Goal: Information Seeking & Learning: Learn about a topic

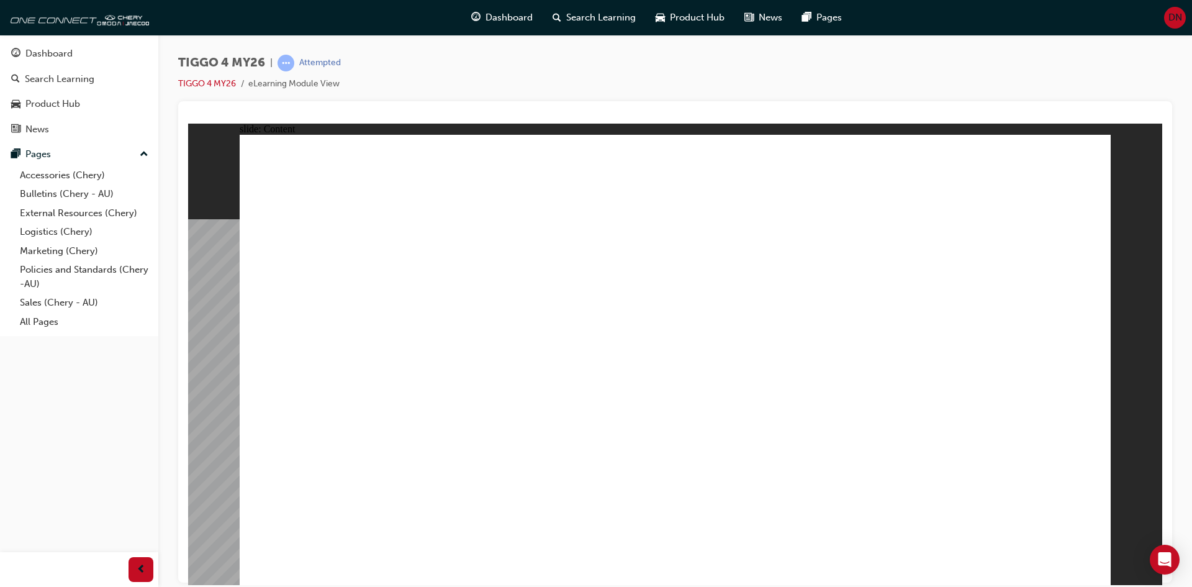
drag, startPoint x: 525, startPoint y: 450, endPoint x: 515, endPoint y: 437, distance: 15.9
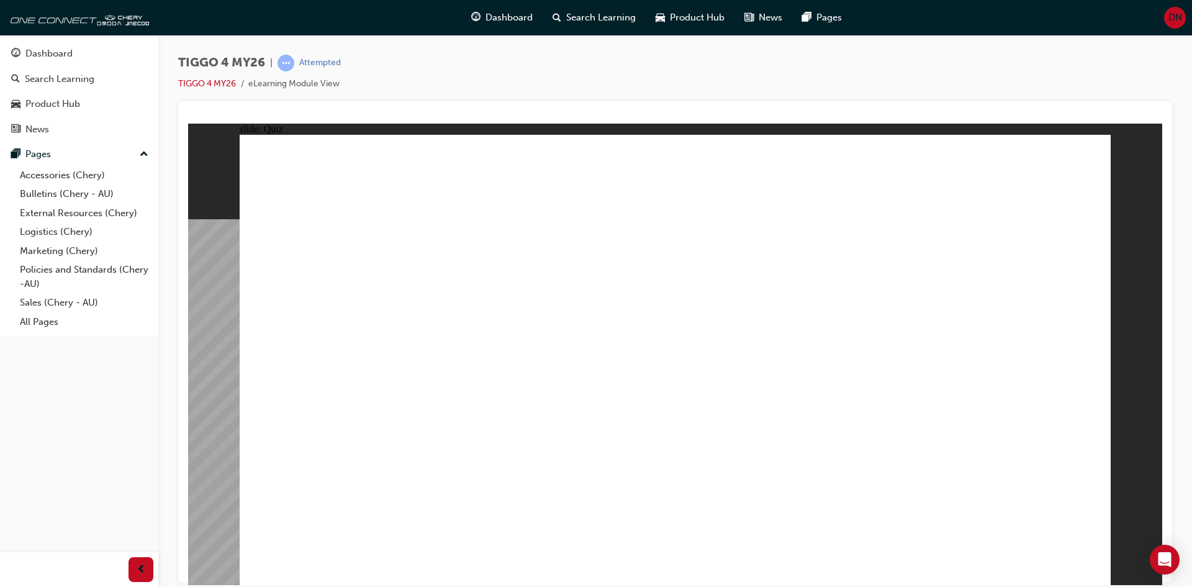
radio input "true"
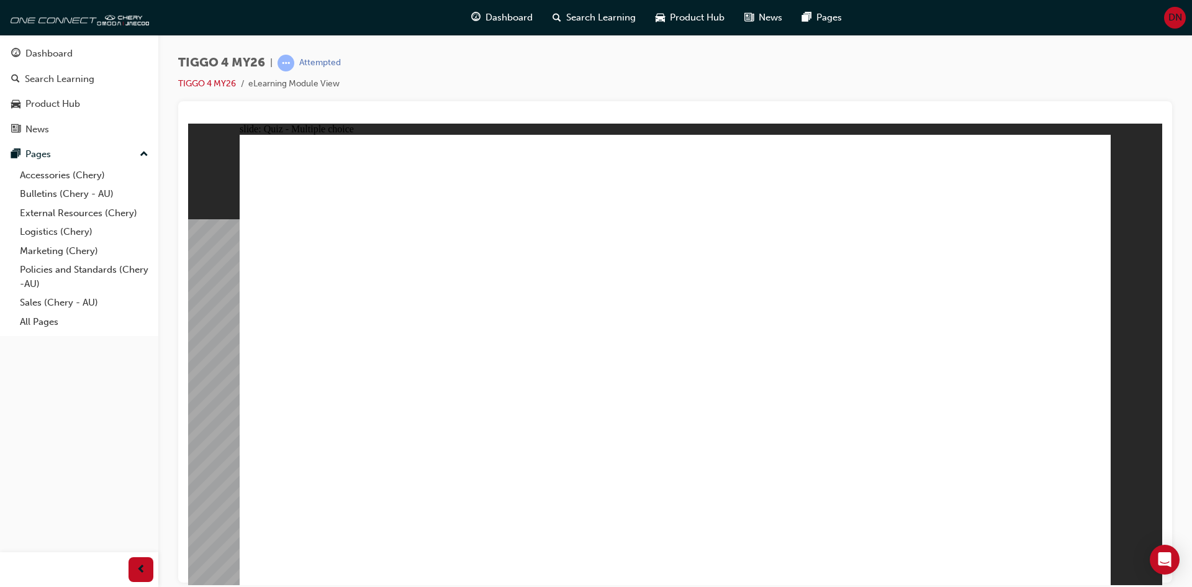
drag, startPoint x: 861, startPoint y: 299, endPoint x: 353, endPoint y: 475, distance: 537.0
drag, startPoint x: 502, startPoint y: 291, endPoint x: 502, endPoint y: 466, distance: 175.1
drag, startPoint x: 334, startPoint y: 288, endPoint x: 670, endPoint y: 444, distance: 370.4
drag, startPoint x: 664, startPoint y: 291, endPoint x: 834, endPoint y: 449, distance: 231.6
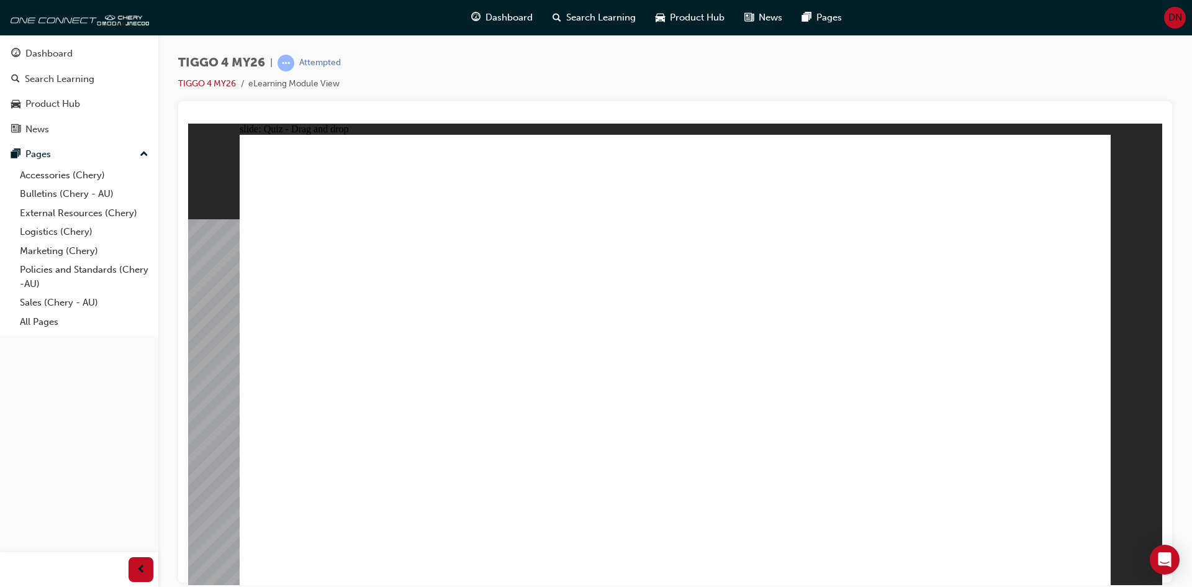
drag, startPoint x: 979, startPoint y: 295, endPoint x: 977, endPoint y: 475, distance: 179.5
drag, startPoint x: 337, startPoint y: 255, endPoint x: 454, endPoint y: 257, distance: 116.8
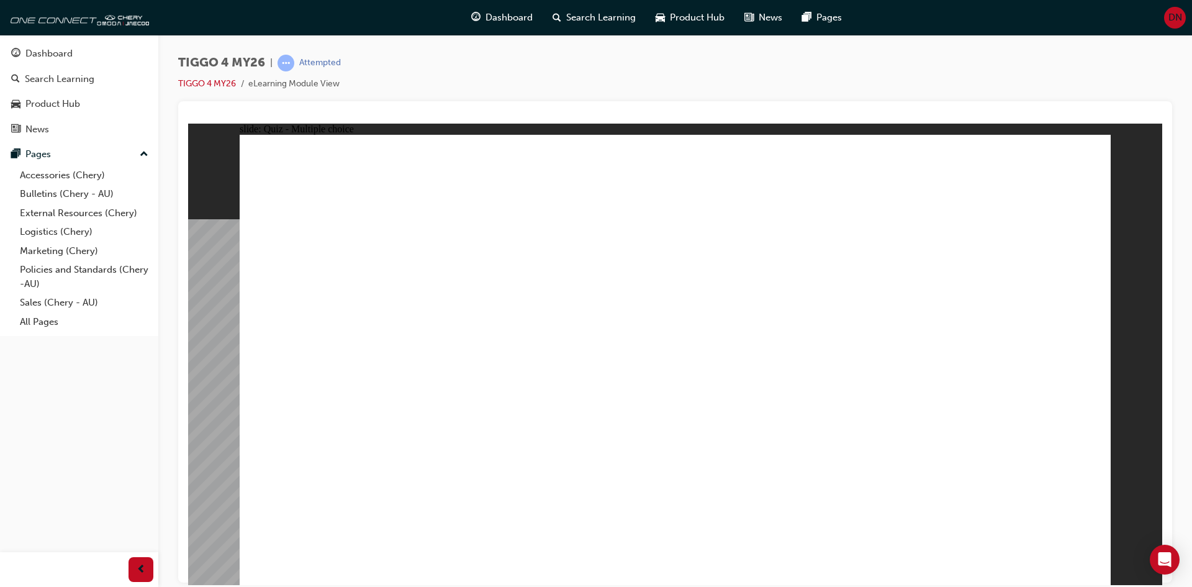
radio input "true"
drag, startPoint x: 688, startPoint y: 457, endPoint x: 696, endPoint y: 457, distance: 8.1
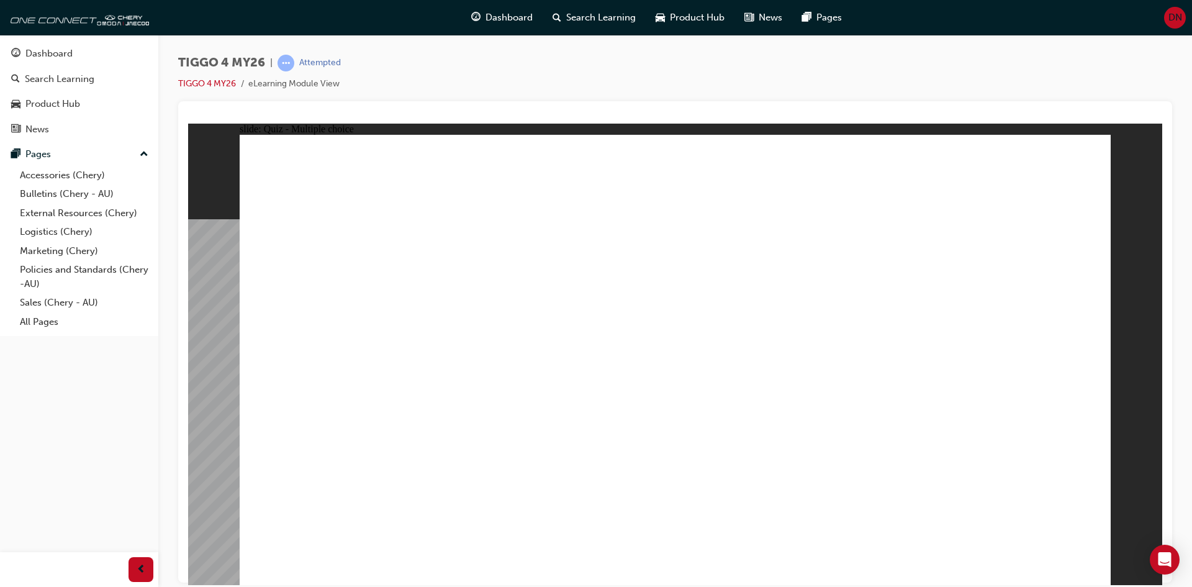
radio input "false"
radio input "true"
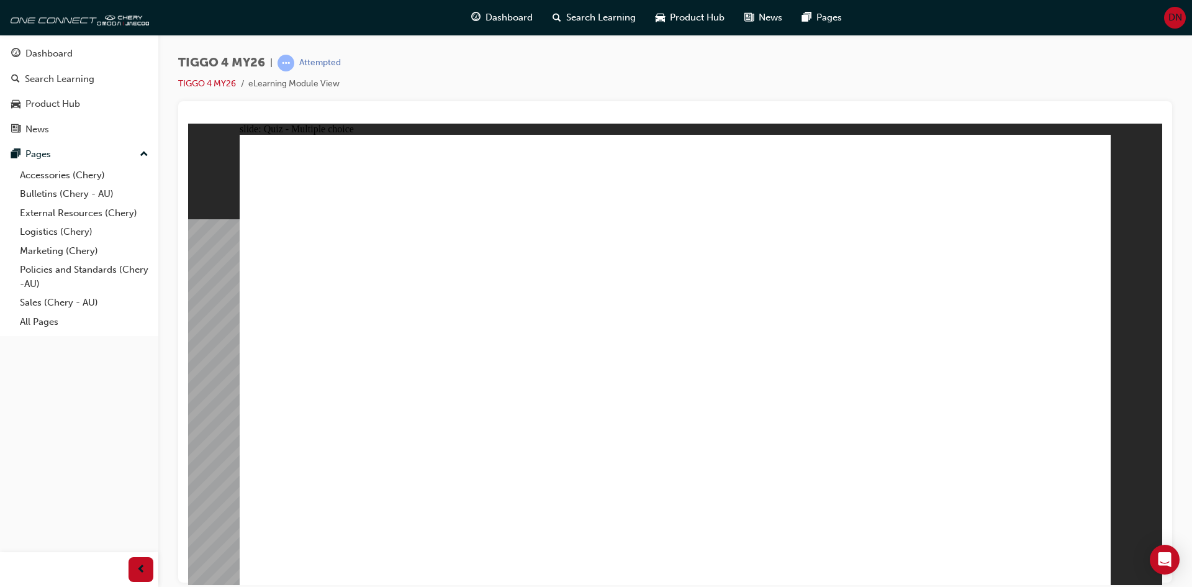
drag, startPoint x: 363, startPoint y: 327, endPoint x: 973, endPoint y: 295, distance: 610.7
drag, startPoint x: 519, startPoint y: 306, endPoint x: 710, endPoint y: 291, distance: 191.9
drag, startPoint x: 514, startPoint y: 362, endPoint x: 706, endPoint y: 393, distance: 194.9
drag, startPoint x: 543, startPoint y: 402, endPoint x: 951, endPoint y: 386, distance: 407.8
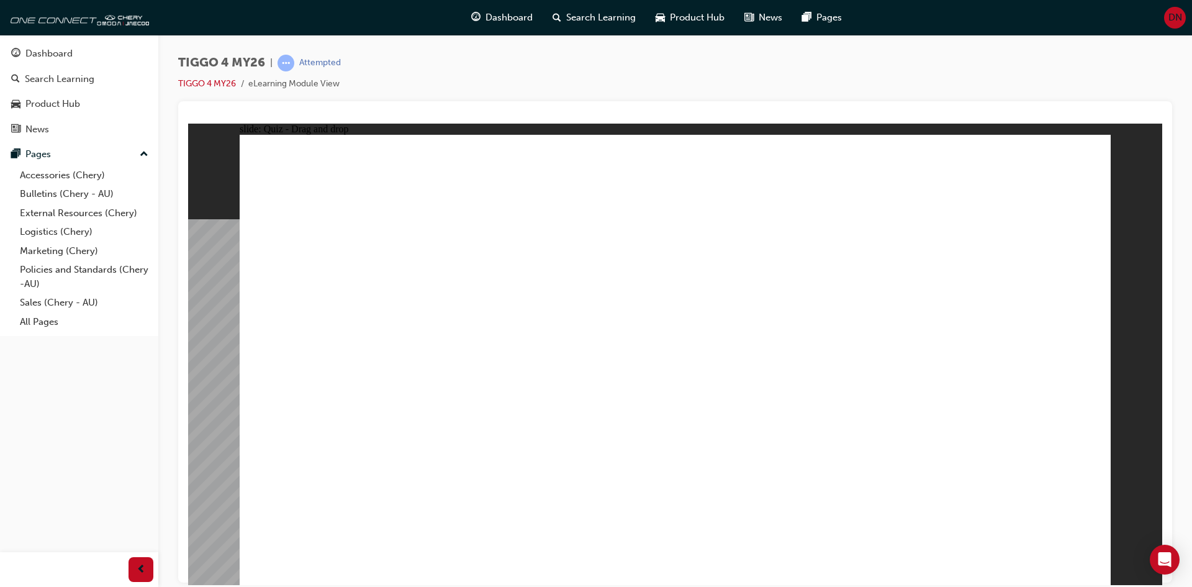
drag, startPoint x: 333, startPoint y: 409, endPoint x: 712, endPoint y: 352, distance: 383.1
drag, startPoint x: 368, startPoint y: 453, endPoint x: 930, endPoint y: 391, distance: 565.4
drag, startPoint x: 363, startPoint y: 363, endPoint x: 955, endPoint y: 410, distance: 593.2
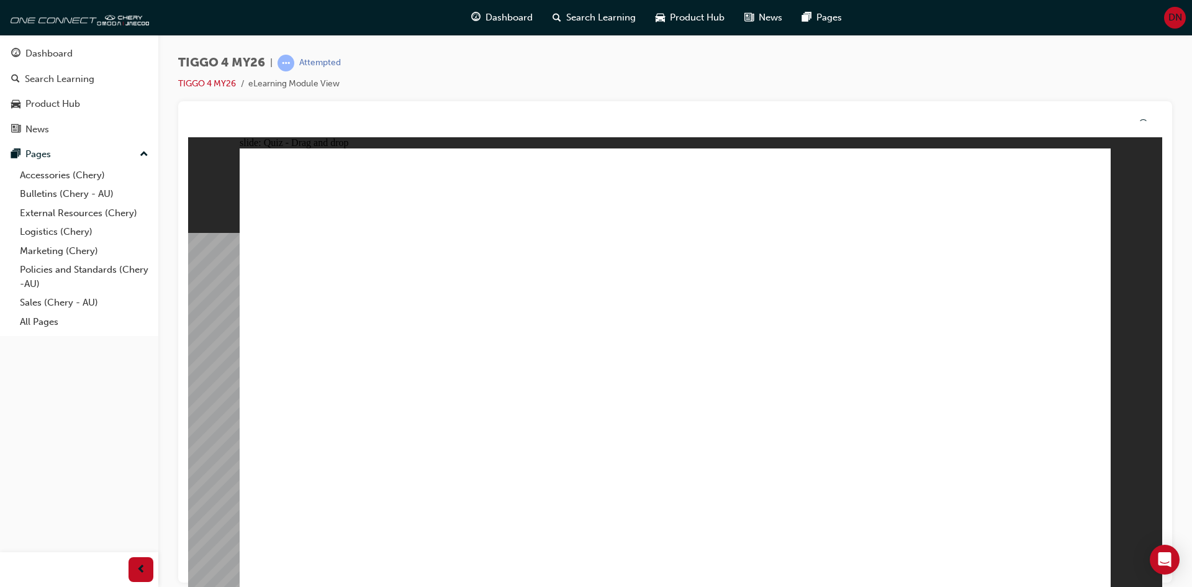
drag, startPoint x: 650, startPoint y: 435, endPoint x: 650, endPoint y: 451, distance: 15.5
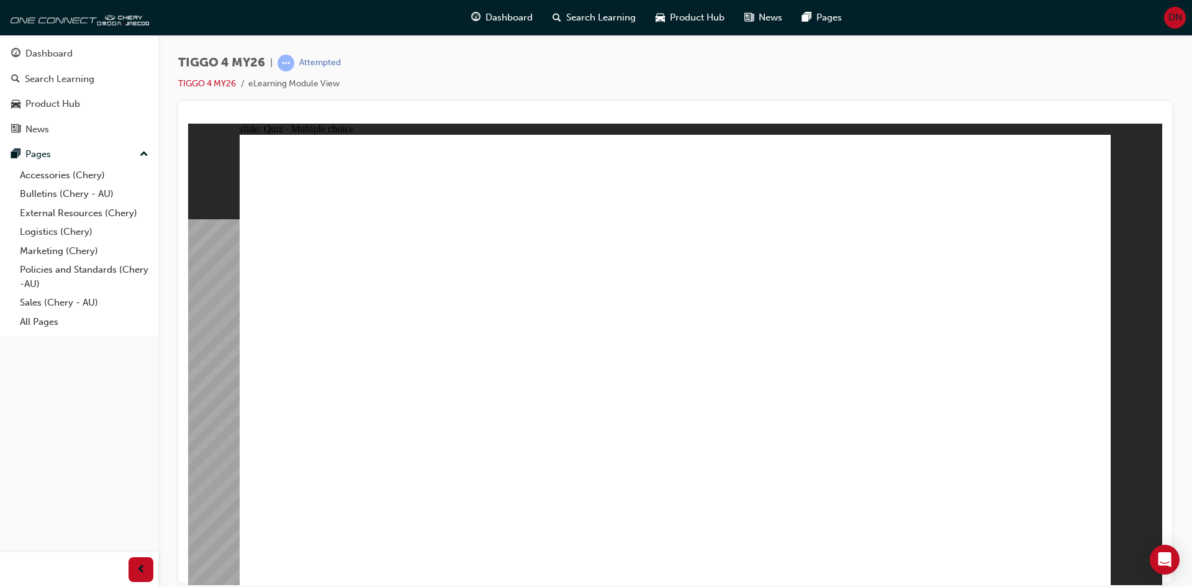
radio input "true"
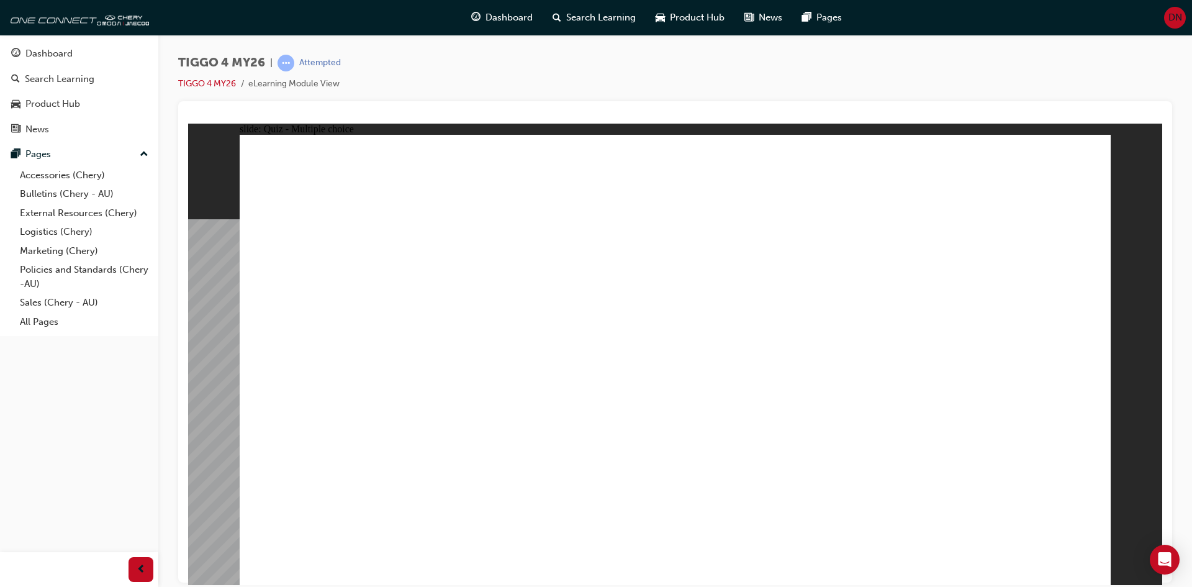
radio input "true"
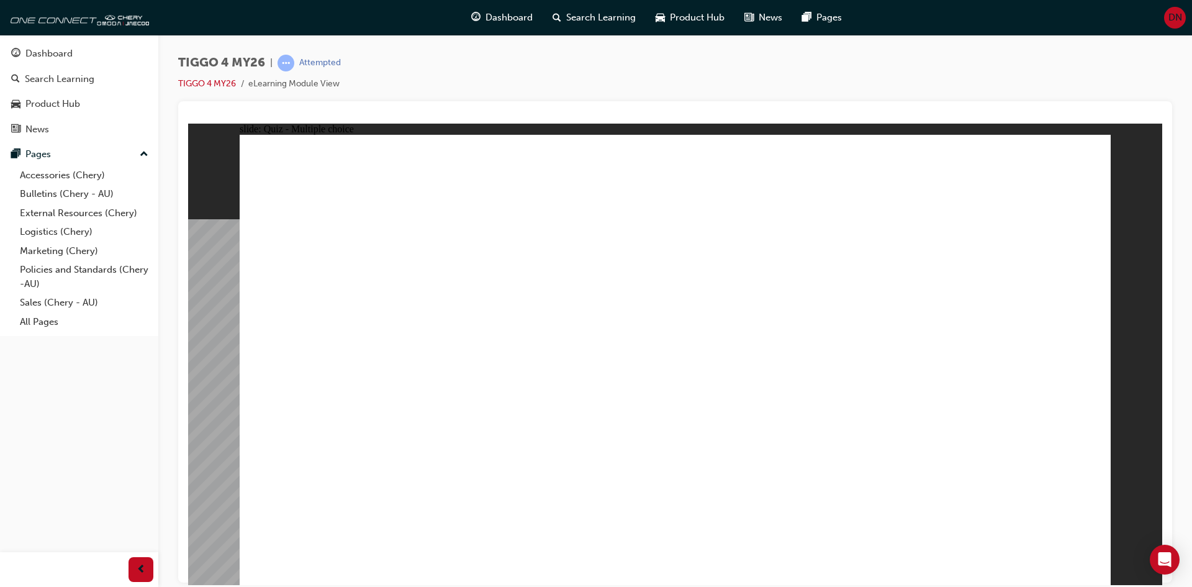
radio input "true"
drag, startPoint x: 381, startPoint y: 310, endPoint x: 511, endPoint y: 315, distance: 129.9
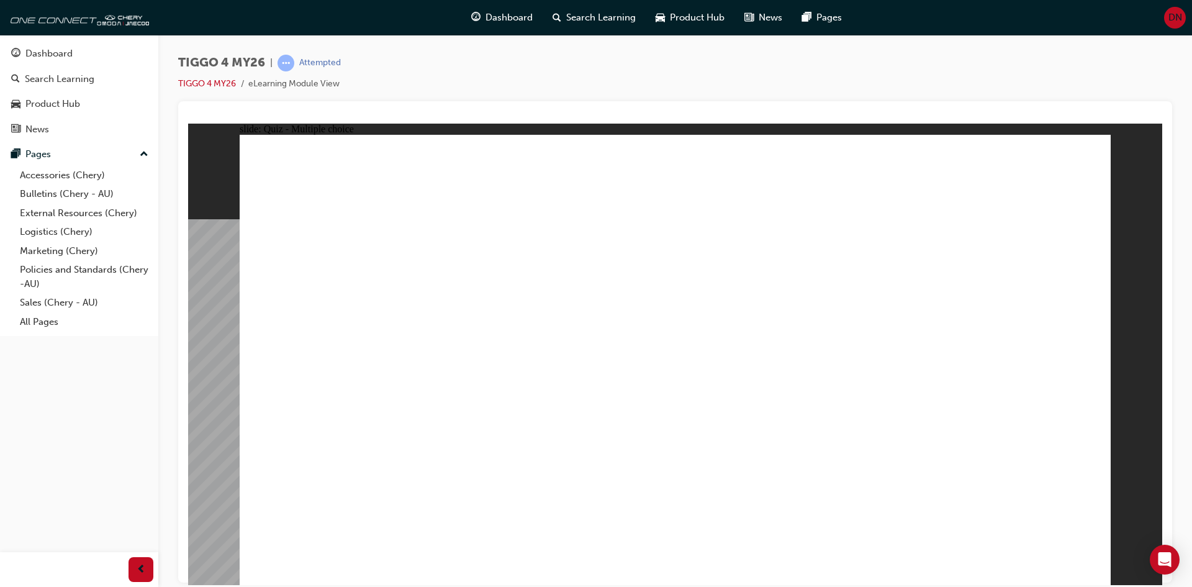
drag, startPoint x: 450, startPoint y: 314, endPoint x: 451, endPoint y: 330, distance: 16.8
drag, startPoint x: 452, startPoint y: 331, endPoint x: 491, endPoint y: 346, distance: 41.9
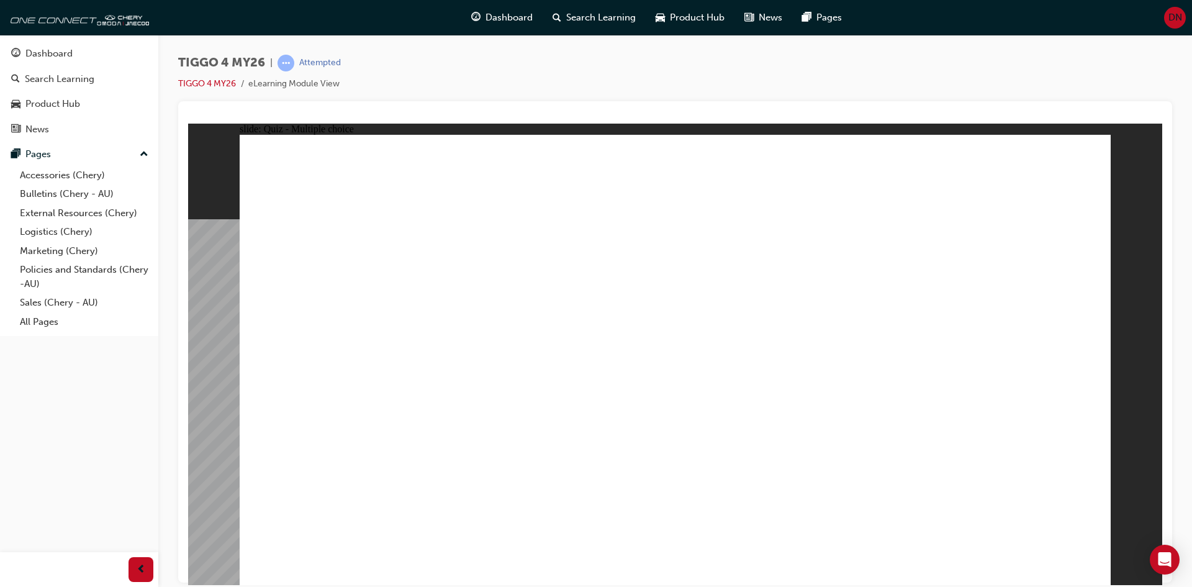
radio input "true"
drag, startPoint x: 658, startPoint y: 432, endPoint x: 677, endPoint y: 417, distance: 23.5
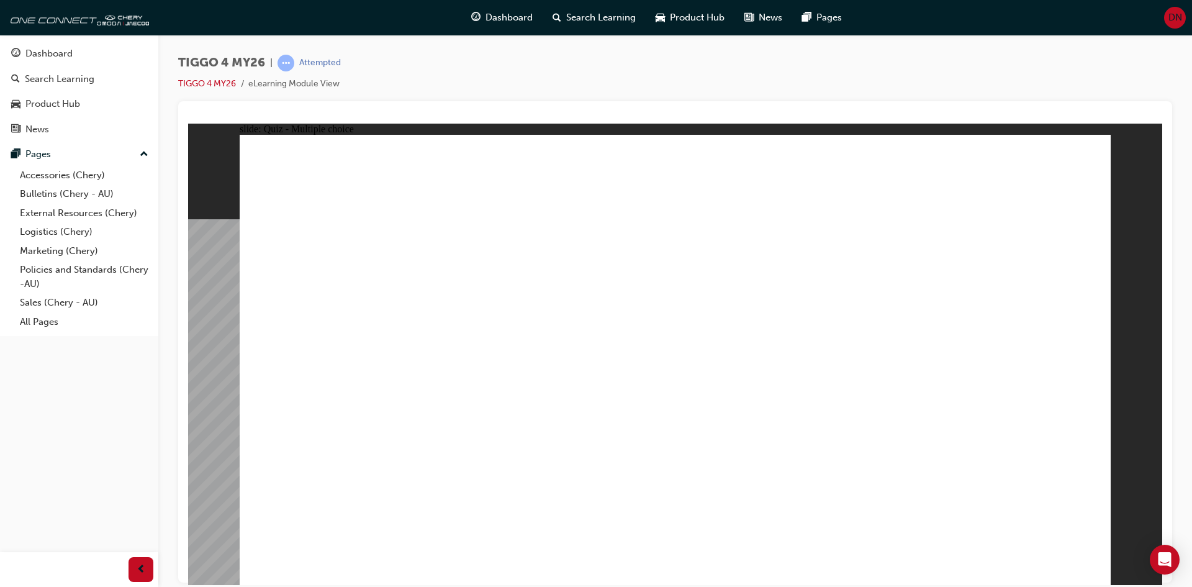
drag, startPoint x: 335, startPoint y: 259, endPoint x: 316, endPoint y: 260, distance: 18.6
radio input "true"
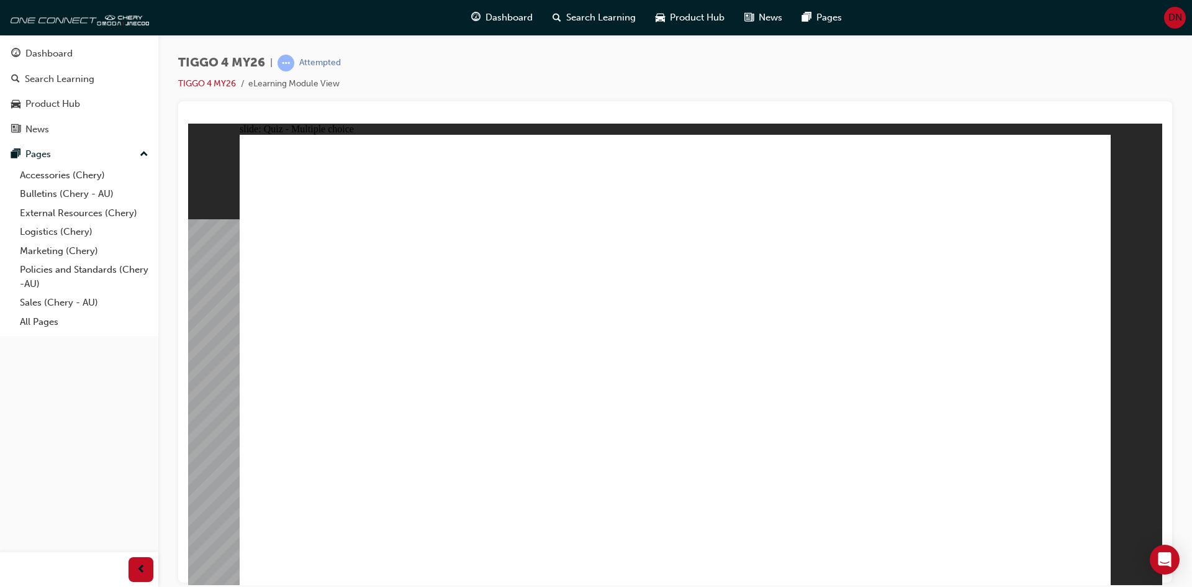
click at [239, 60] on span "TIGGO 4 MY26" at bounding box center [221, 63] width 87 height 14
click at [665, 19] on div "Product Hub" at bounding box center [690, 17] width 89 height 25
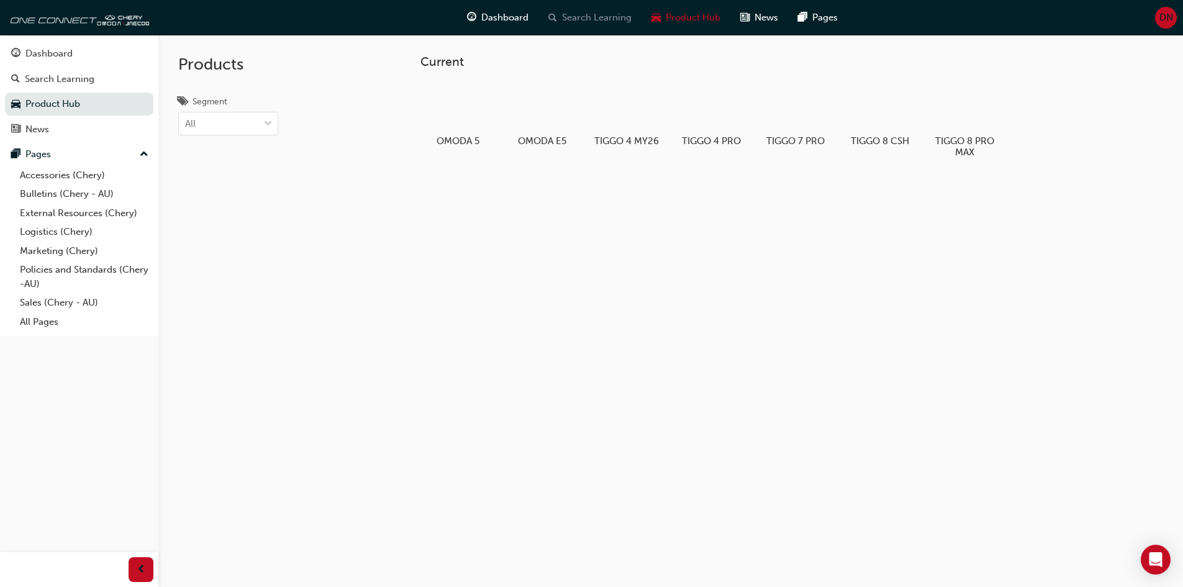
click at [571, 12] on span "Search Learning" at bounding box center [597, 18] width 70 height 14
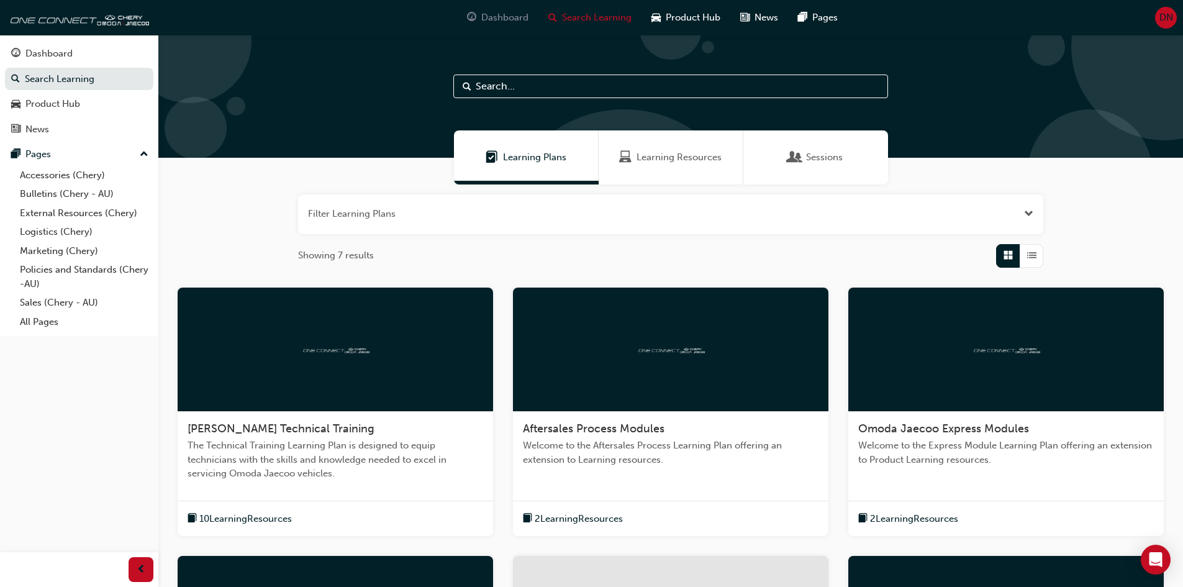
click at [488, 20] on span "Dashboard" at bounding box center [504, 18] width 47 height 14
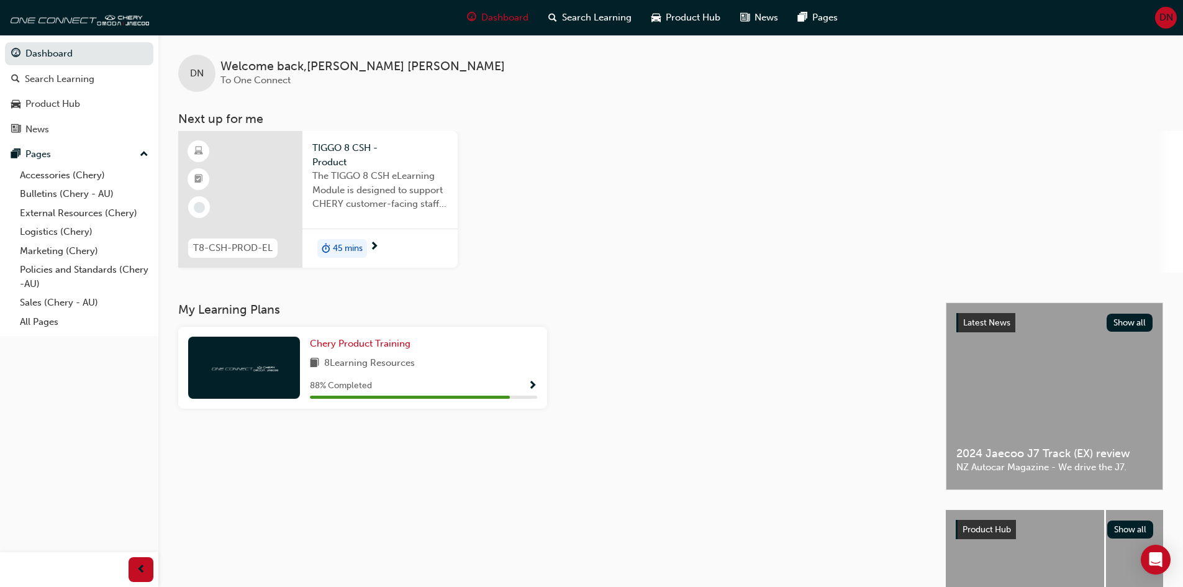
click at [358, 171] on span "The TIGGO 8 CSH eLearning Module is designed to support CHERY customer-facing s…" at bounding box center [379, 190] width 135 height 42
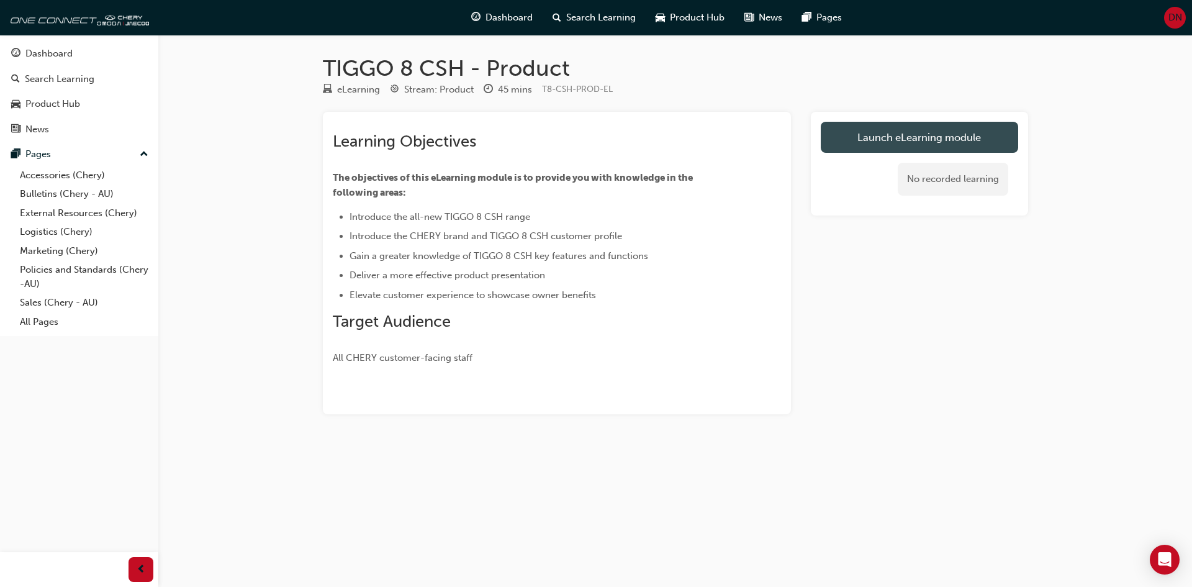
click at [939, 142] on link "Launch eLearning module" at bounding box center [920, 137] width 198 height 31
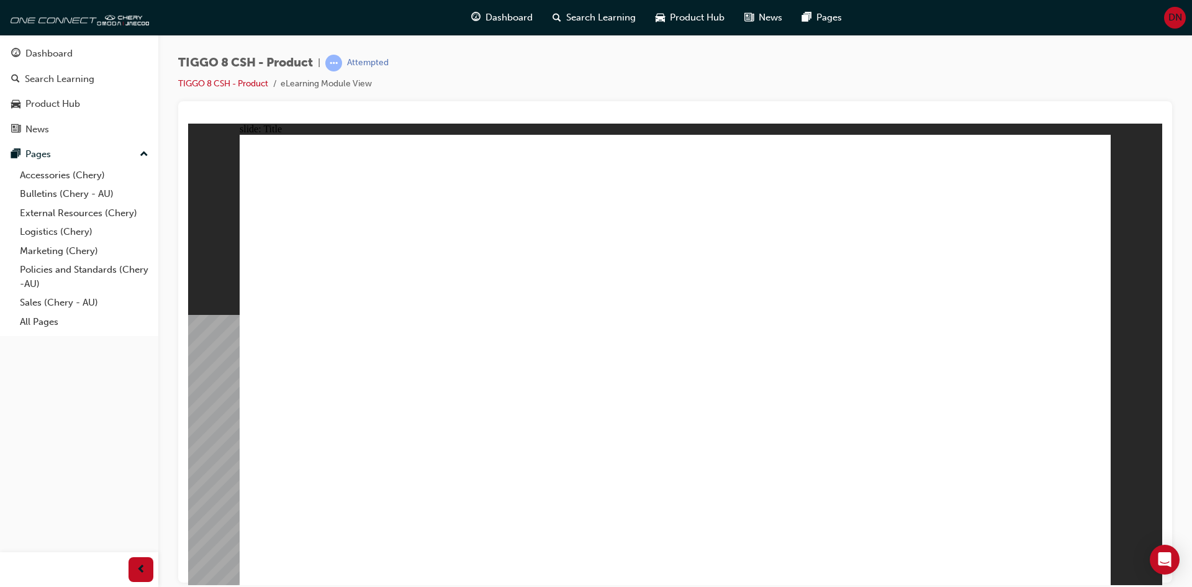
drag, startPoint x: 459, startPoint y: 429, endPoint x: 409, endPoint y: 429, distance: 50.3
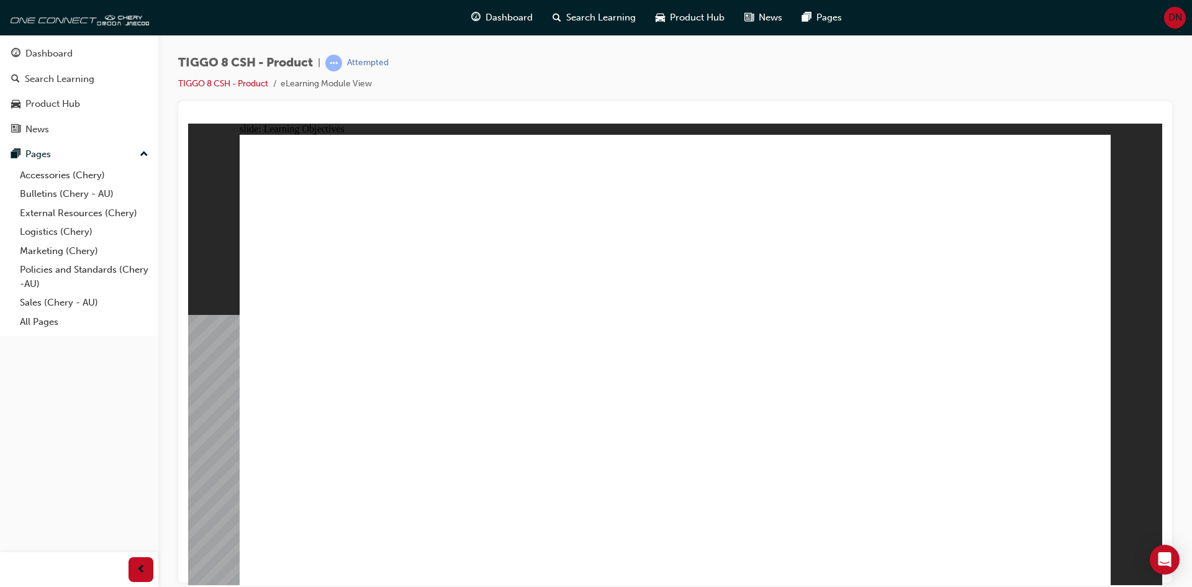
drag, startPoint x: 483, startPoint y: 180, endPoint x: 309, endPoint y: 182, distance: 173.3
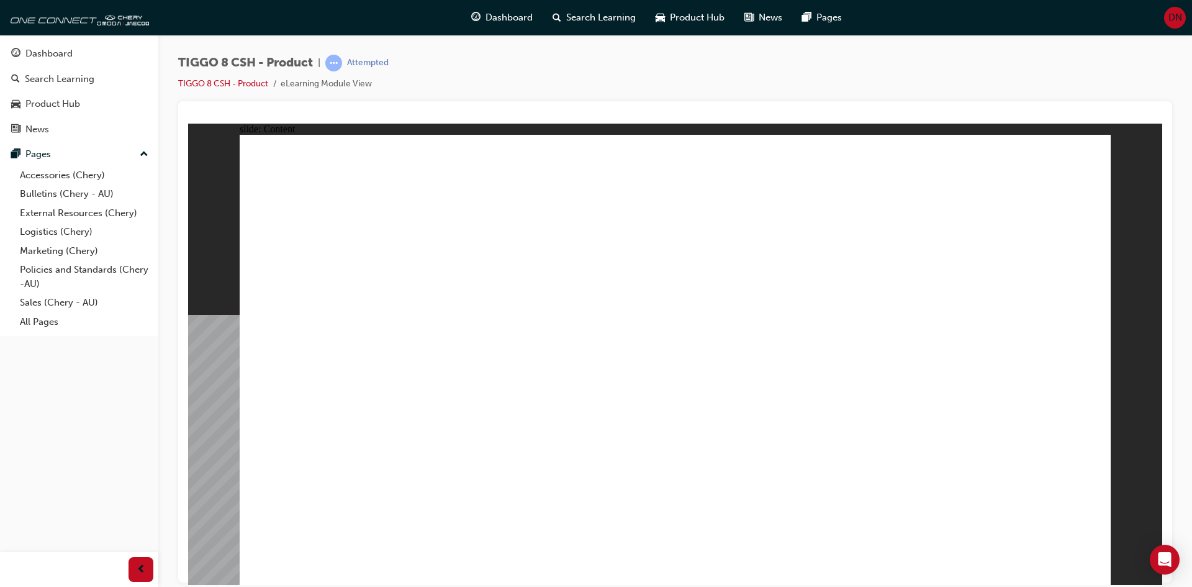
drag, startPoint x: 775, startPoint y: 512, endPoint x: 881, endPoint y: 494, distance: 107.0
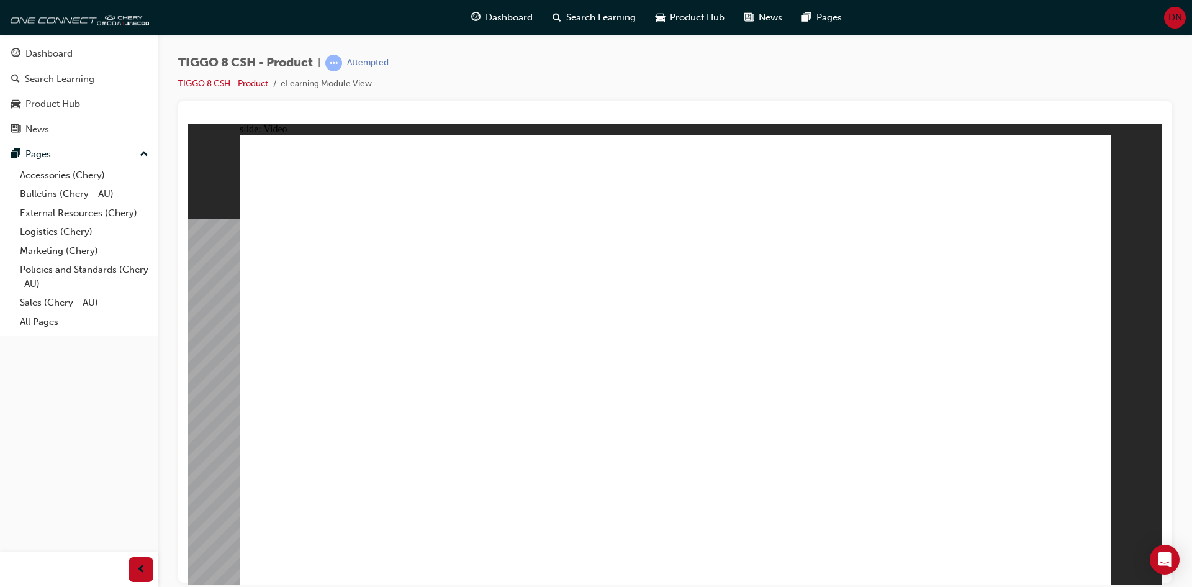
drag, startPoint x: 853, startPoint y: 176, endPoint x: 838, endPoint y: 211, distance: 37.8
drag, startPoint x: 825, startPoint y: 237, endPoint x: 825, endPoint y: 250, distance: 13.7
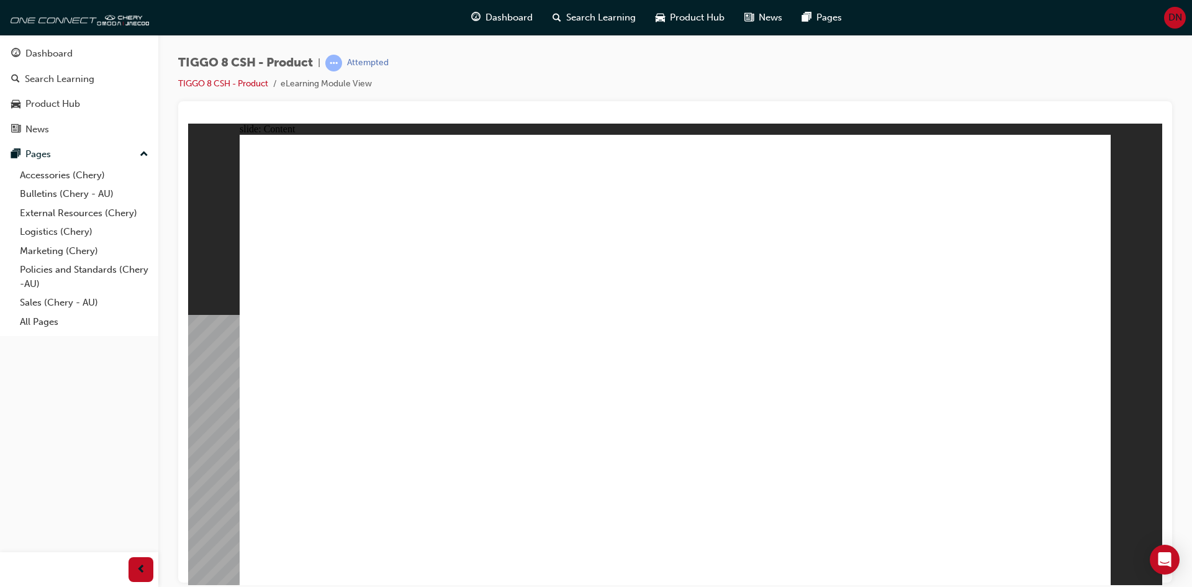
drag, startPoint x: 824, startPoint y: 316, endPoint x: 826, endPoint y: 370, distance: 54.1
drag, startPoint x: 829, startPoint y: 404, endPoint x: 827, endPoint y: 417, distance: 13.2
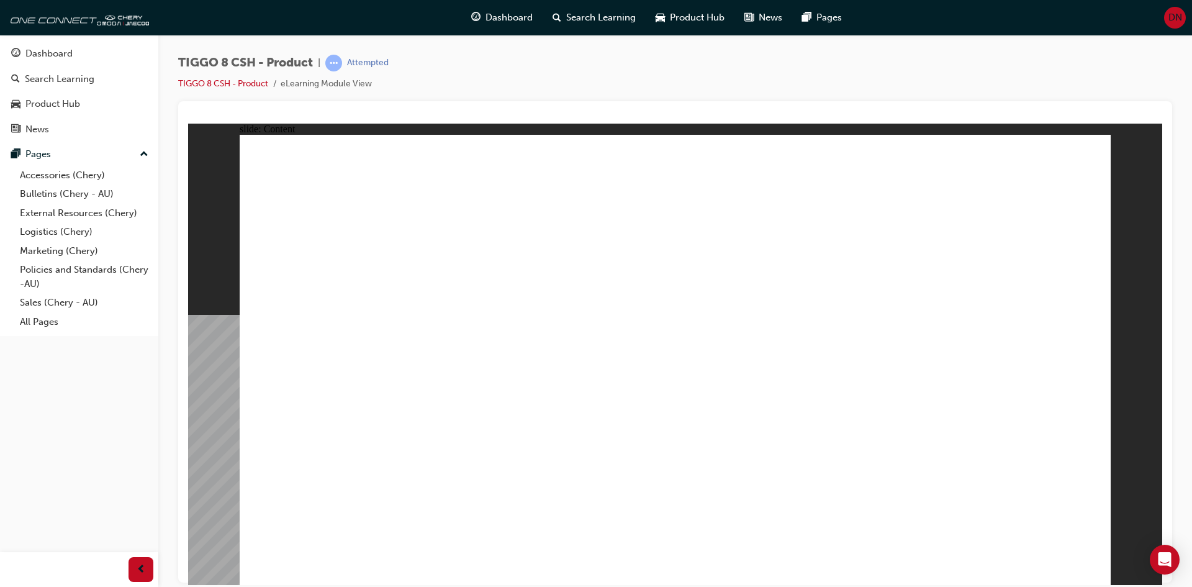
drag, startPoint x: 283, startPoint y: 204, endPoint x: 574, endPoint y: 209, distance: 290.7
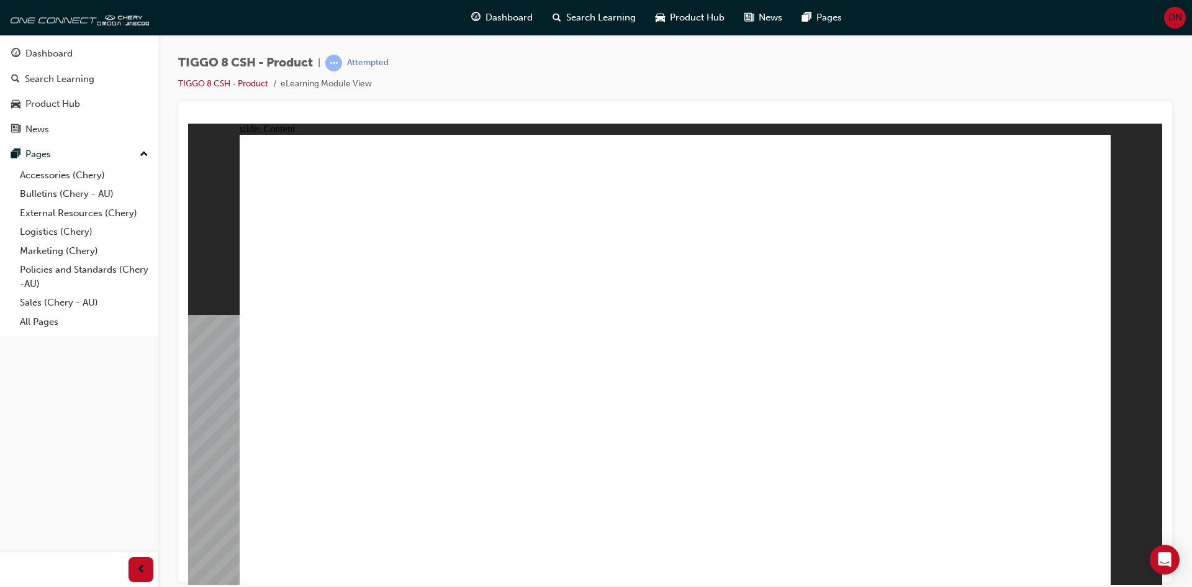
click at [1172, 19] on span "DN" at bounding box center [1176, 18] width 14 height 14
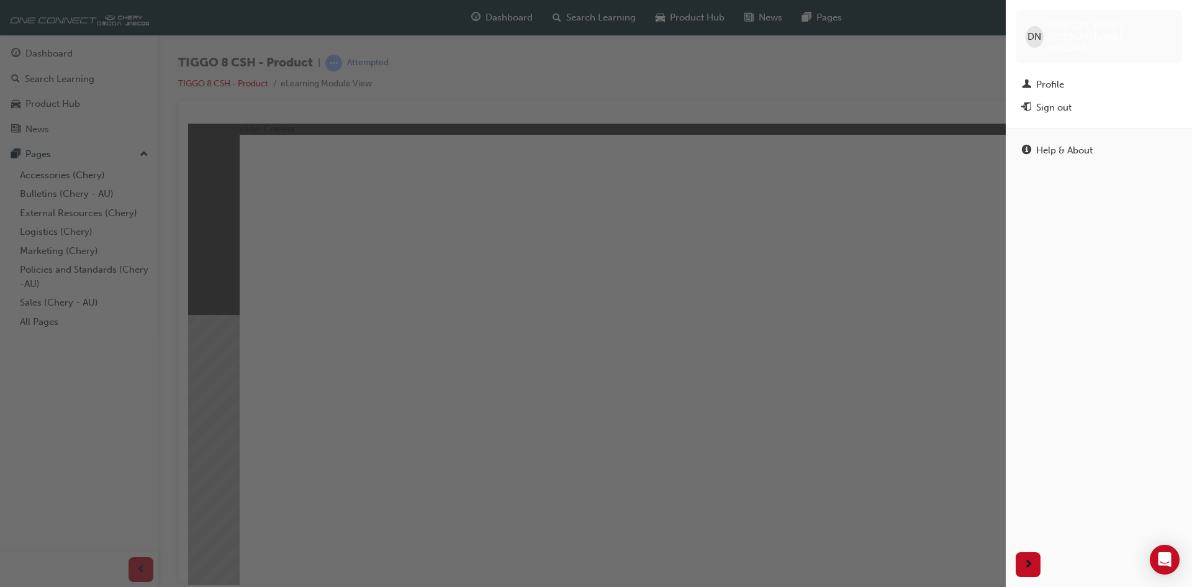
click at [941, 106] on div "button" at bounding box center [503, 293] width 1006 height 587
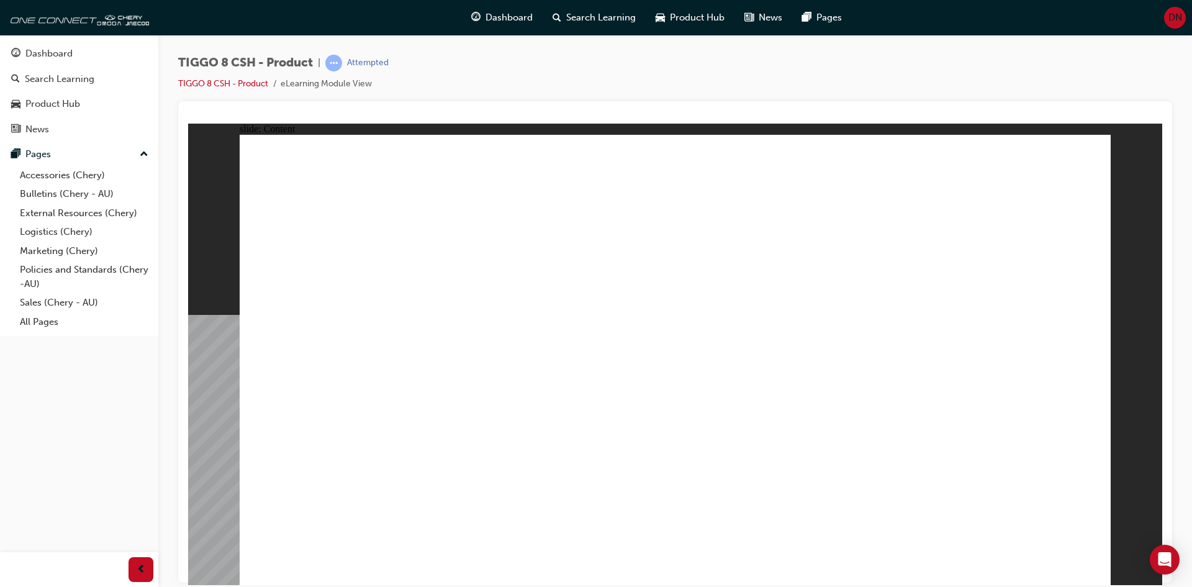
drag, startPoint x: 761, startPoint y: 196, endPoint x: 769, endPoint y: 195, distance: 7.5
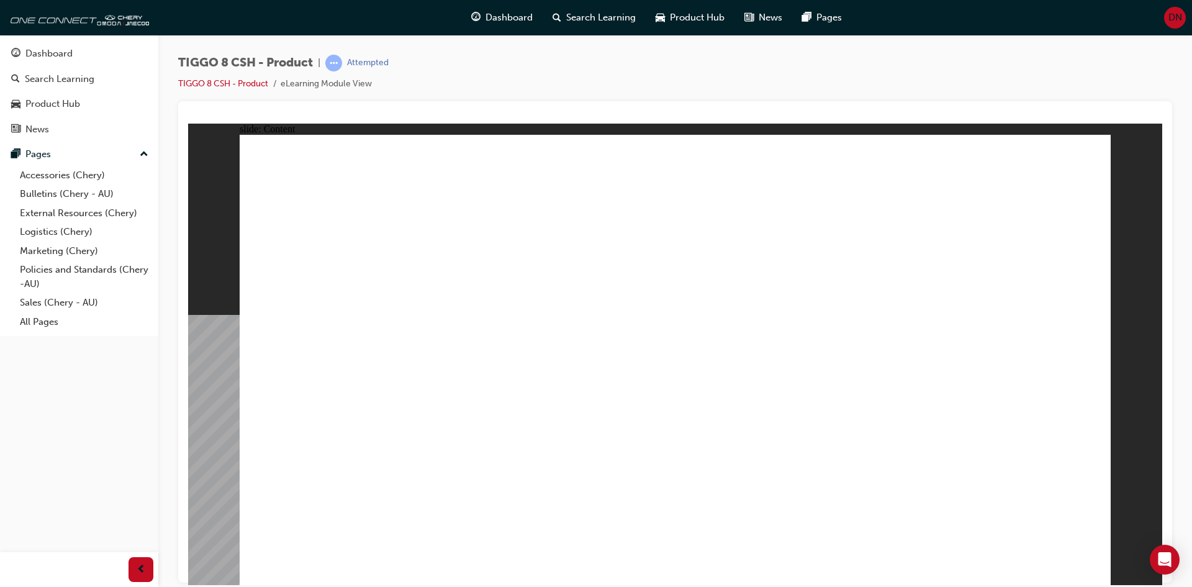
drag, startPoint x: 325, startPoint y: 302, endPoint x: 862, endPoint y: 307, distance: 536.6
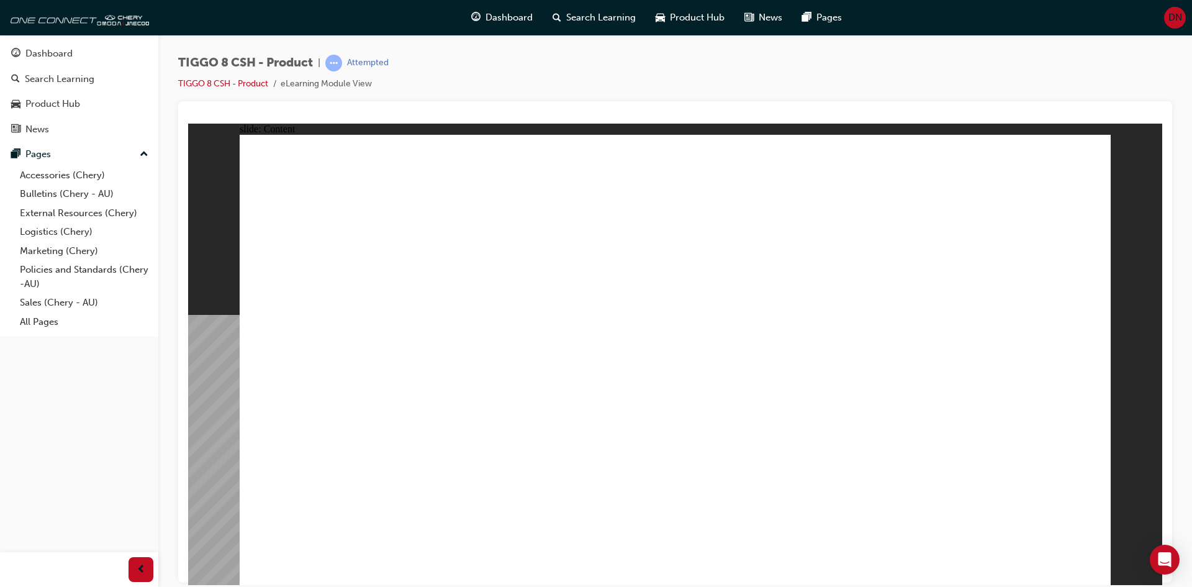
drag, startPoint x: 633, startPoint y: 478, endPoint x: 852, endPoint y: 522, distance: 223.8
drag, startPoint x: 950, startPoint y: 513, endPoint x: 890, endPoint y: 514, distance: 60.2
drag, startPoint x: 831, startPoint y: 519, endPoint x: 760, endPoint y: 486, distance: 78.9
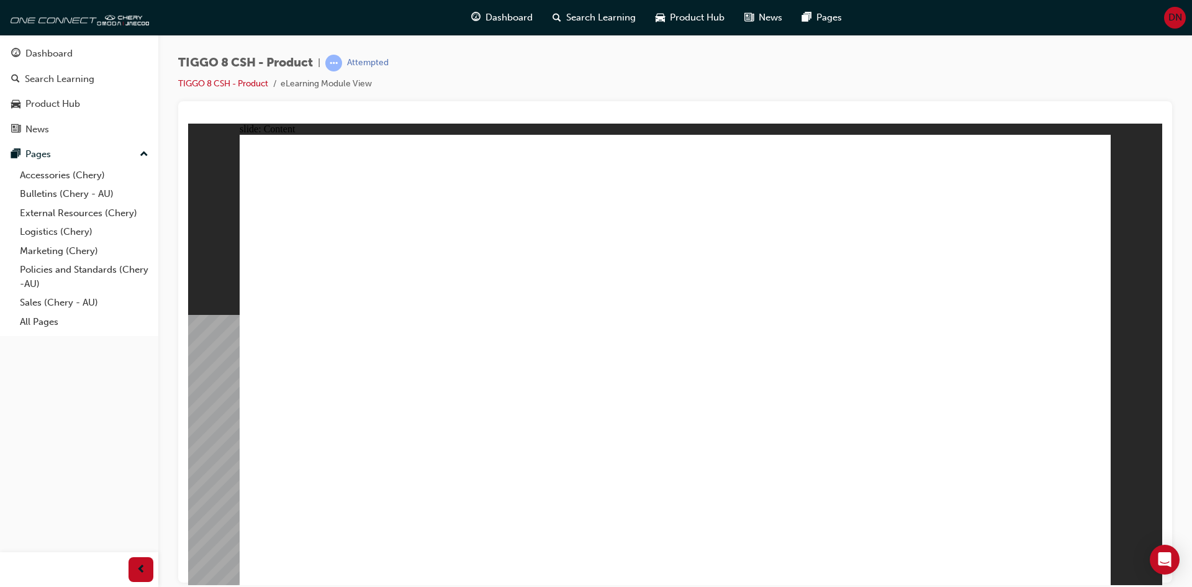
drag, startPoint x: 584, startPoint y: 418, endPoint x: 581, endPoint y: 435, distance: 17.0
drag, startPoint x: 581, startPoint y: 458, endPoint x: 574, endPoint y: 442, distance: 17.8
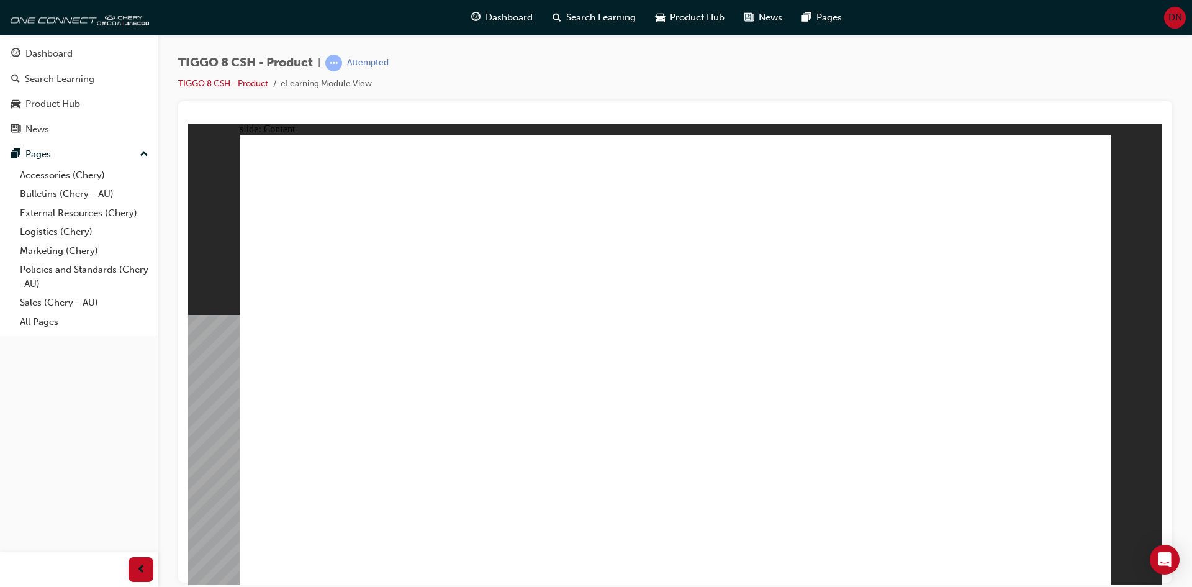
drag, startPoint x: 564, startPoint y: 317, endPoint x: 575, endPoint y: 252, distance: 65.6
drag, startPoint x: 575, startPoint y: 252, endPoint x: 609, endPoint y: 230, distance: 40.8
drag, startPoint x: 637, startPoint y: 217, endPoint x: 650, endPoint y: 211, distance: 14.2
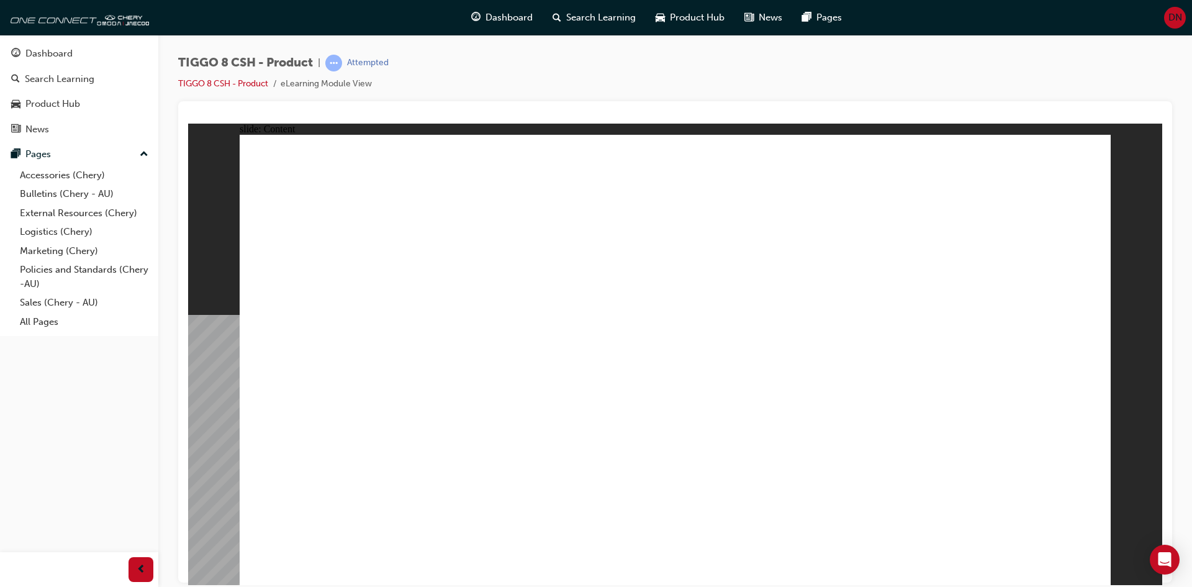
drag, startPoint x: 652, startPoint y: 211, endPoint x: 706, endPoint y: 298, distance: 101.8
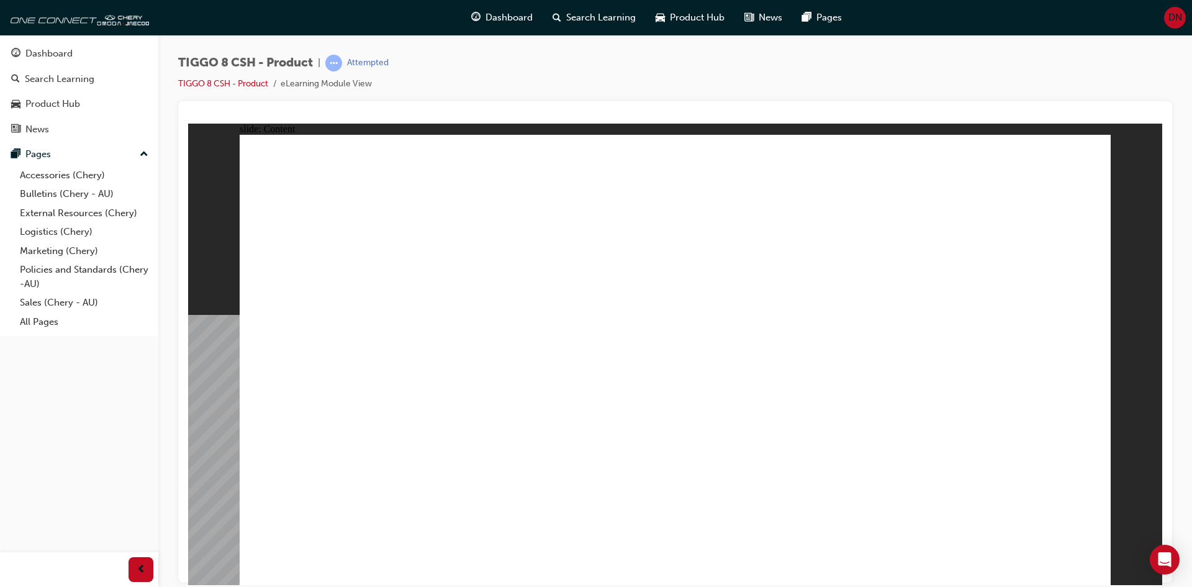
drag, startPoint x: 520, startPoint y: 452, endPoint x: 416, endPoint y: 347, distance: 148.9
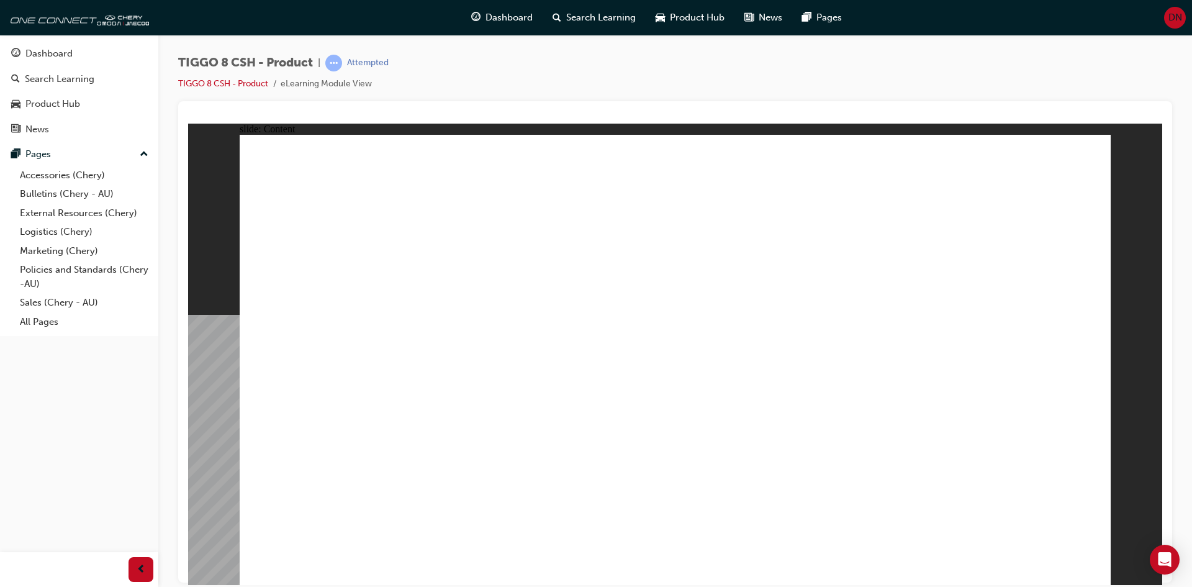
drag, startPoint x: 348, startPoint y: 225, endPoint x: 382, endPoint y: 241, distance: 37.8
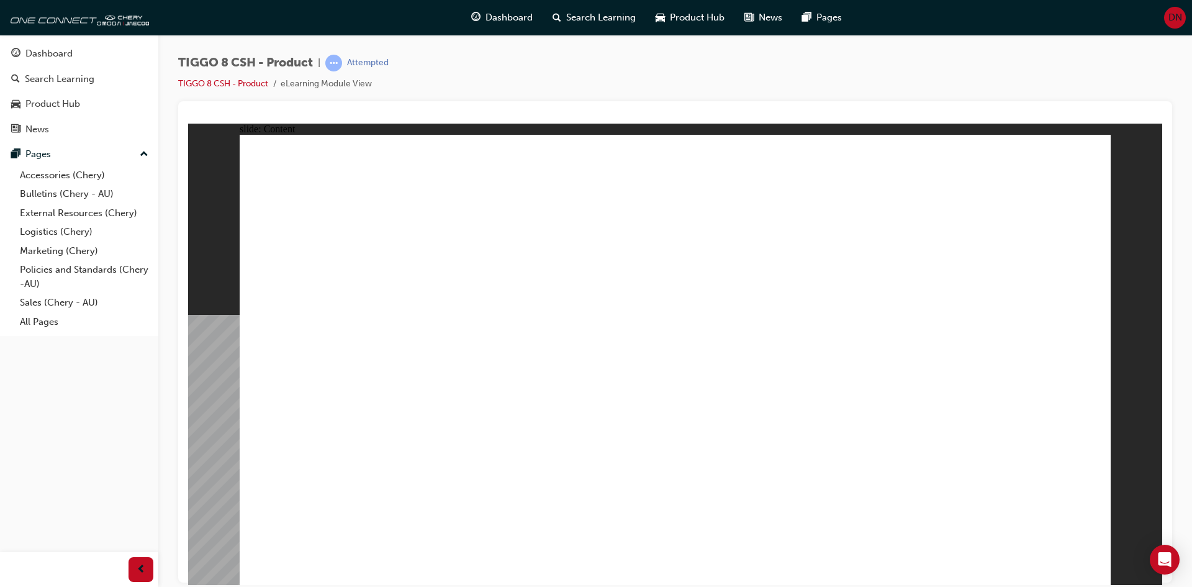
drag, startPoint x: 1061, startPoint y: 173, endPoint x: 1052, endPoint y: 182, distance: 13.6
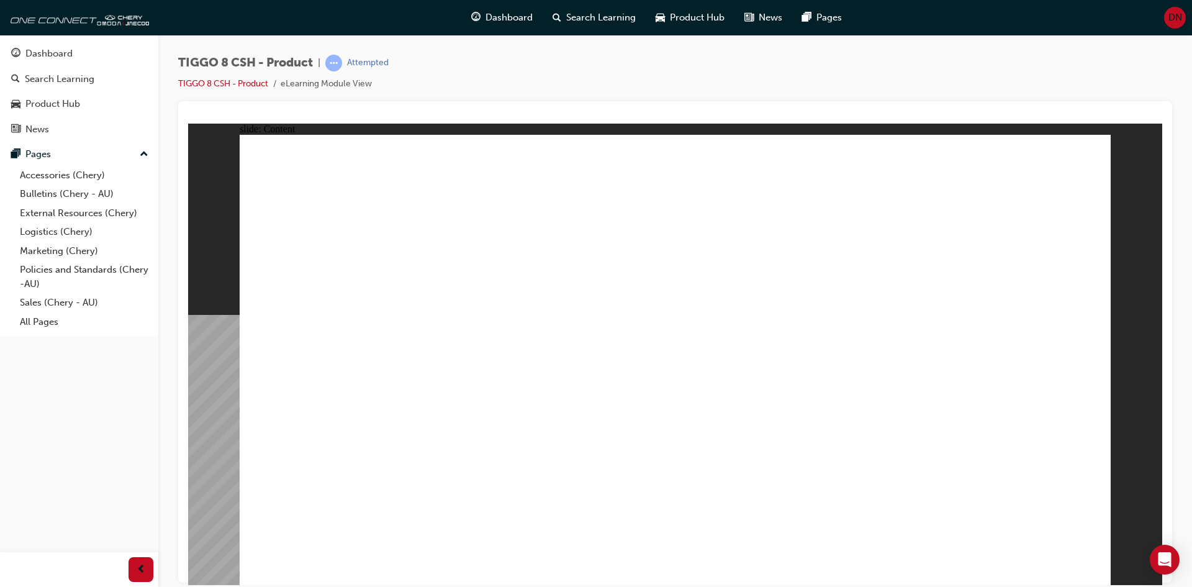
drag, startPoint x: 1038, startPoint y: 222, endPoint x: 1044, endPoint y: 212, distance: 12.2
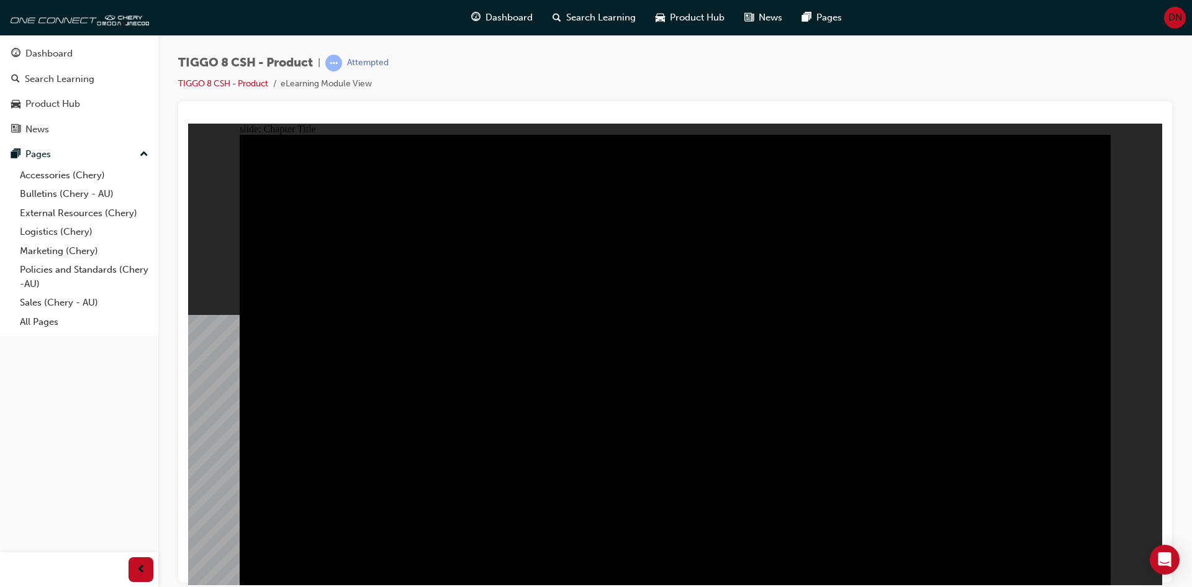
drag, startPoint x: 368, startPoint y: 460, endPoint x: 371, endPoint y: 437, distance: 22.5
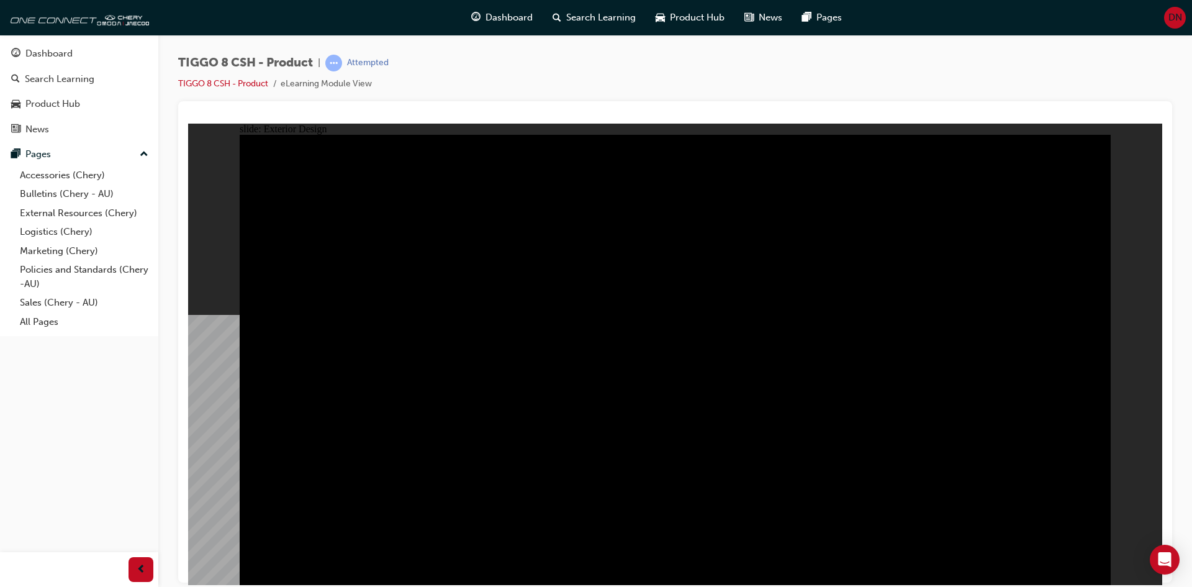
click at [260, 390] on div "slide: Exterior Design Rectangle 3 Rectangle 12 PANORAMIC SUNROOF Enjoy a comma…" at bounding box center [675, 353] width 974 height 461
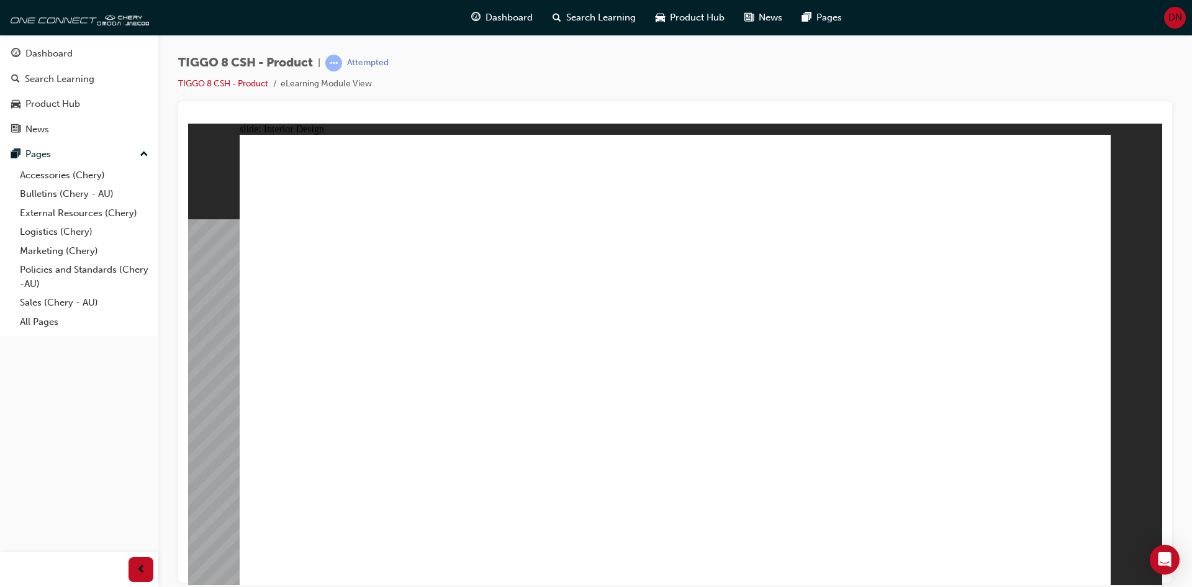
drag, startPoint x: 985, startPoint y: 382, endPoint x: 999, endPoint y: 383, distance: 14.3
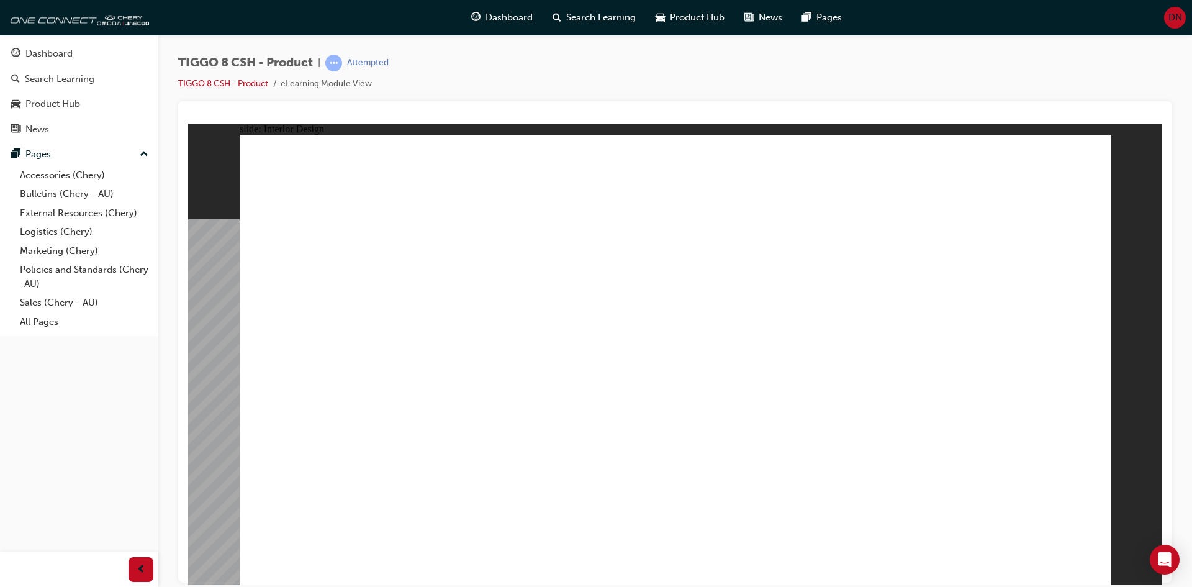
drag, startPoint x: 475, startPoint y: 361, endPoint x: 619, endPoint y: 357, distance: 143.5
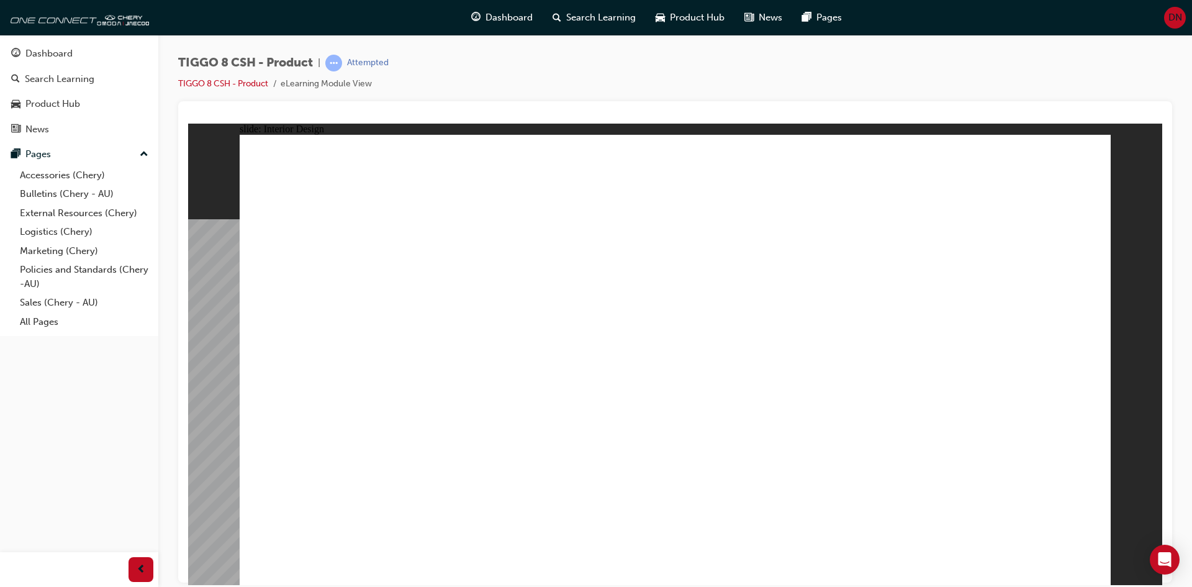
drag, startPoint x: 578, startPoint y: 442, endPoint x: 686, endPoint y: 405, distance: 114.1
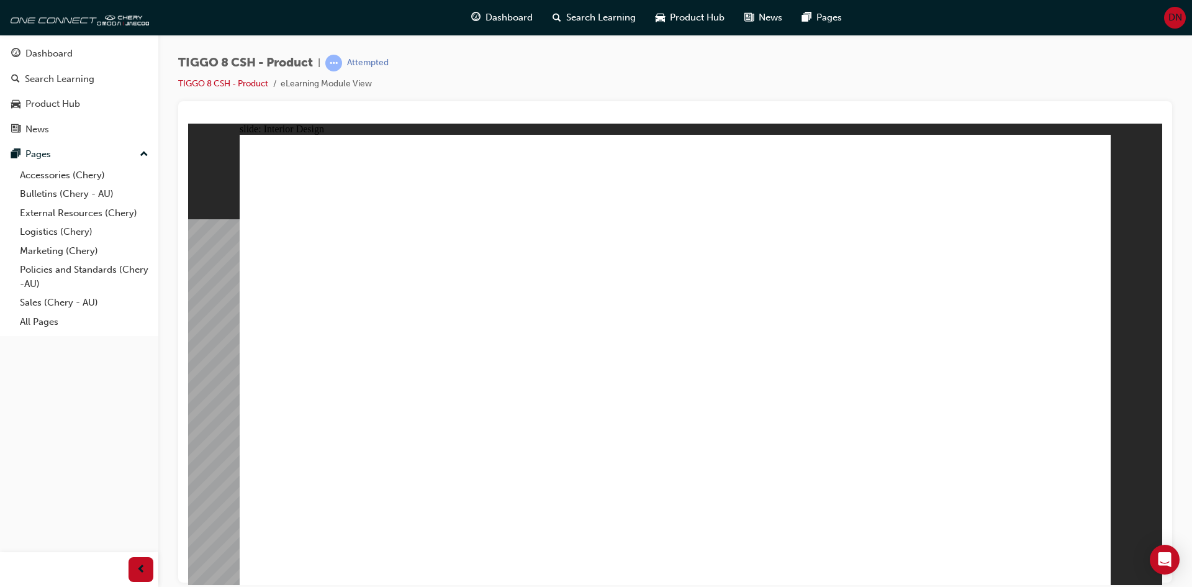
click at [188, 436] on html "slide: Interior Design 15.6'' Interactive Touch Screen Powered by a Qualcomm Sn…" at bounding box center [675, 353] width 974 height 461
drag, startPoint x: 479, startPoint y: 365, endPoint x: 486, endPoint y: 359, distance: 8.8
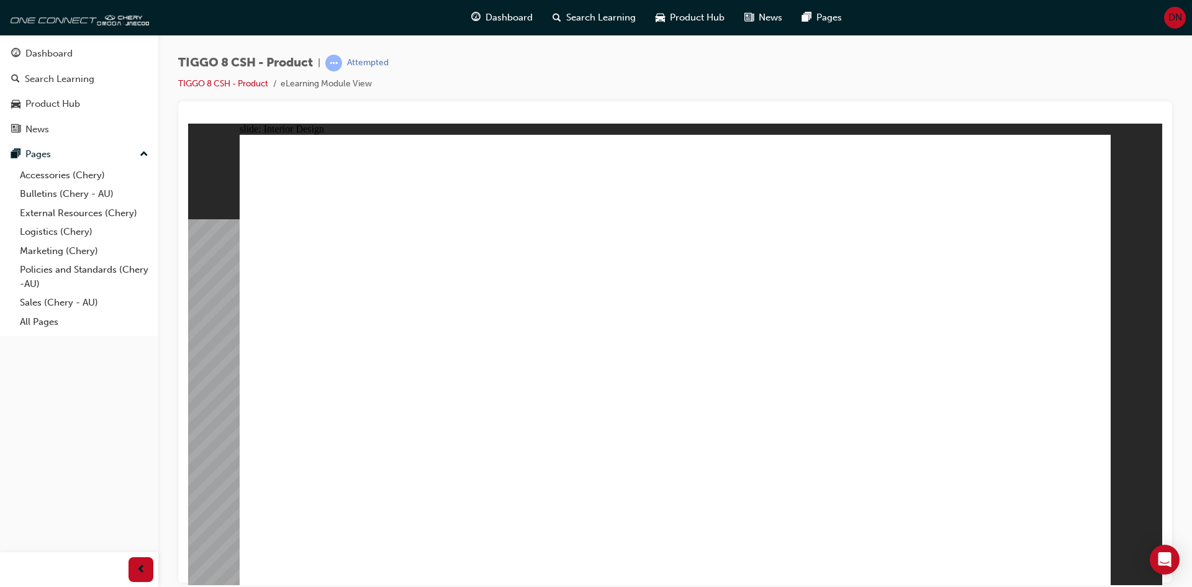
click at [761, 584] on html "slide: Interior Design T18FL4360.jpg : 360 degree image interaction. free explo…" at bounding box center [675, 353] width 974 height 461
click at [1138, 584] on html "slide: Interior Design T18FL4360.jpg : 360 degree image interaction. free explo…" at bounding box center [675, 353] width 974 height 461
drag, startPoint x: 1020, startPoint y: 554, endPoint x: 1020, endPoint y: 563, distance: 9.3
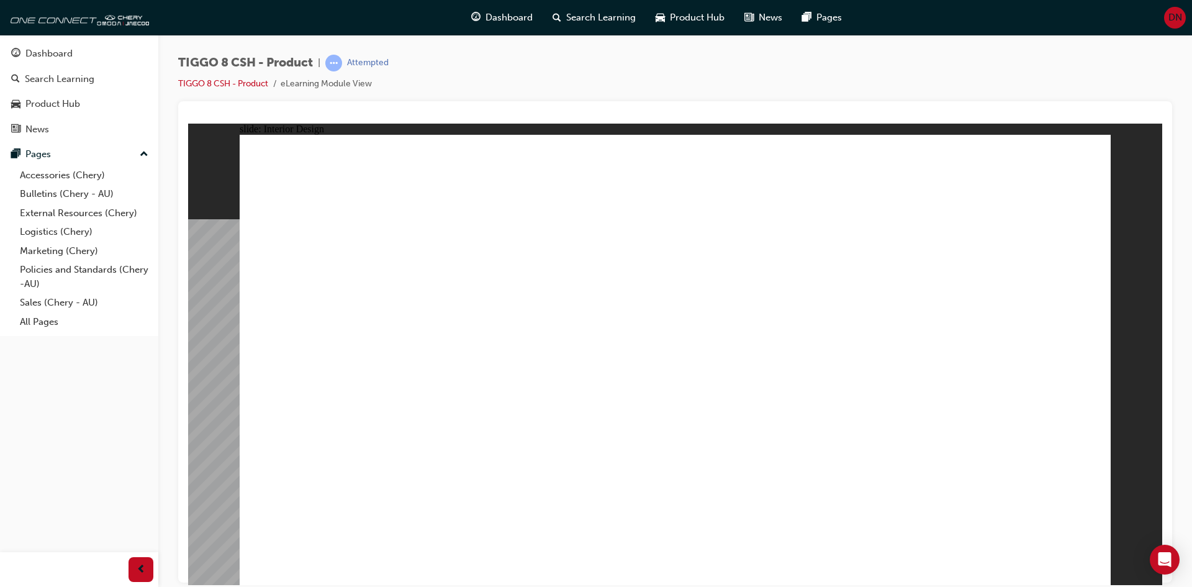
drag, startPoint x: 1020, startPoint y: 563, endPoint x: 1081, endPoint y: 165, distance: 402.7
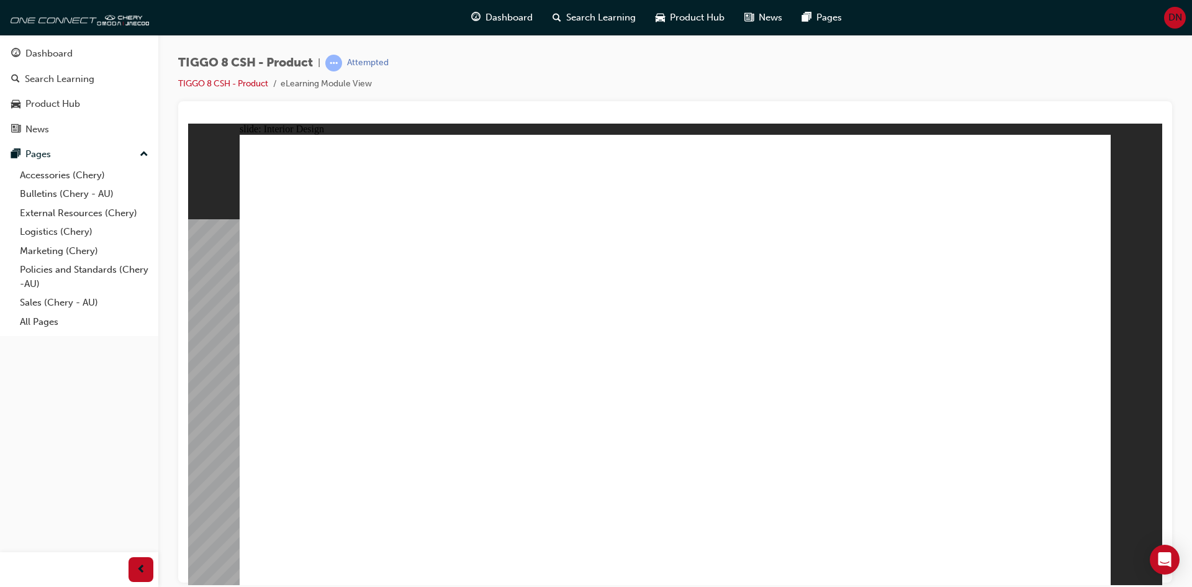
drag, startPoint x: 611, startPoint y: 452, endPoint x: 509, endPoint y: 244, distance: 230.8
drag, startPoint x: 517, startPoint y: 240, endPoint x: 730, endPoint y: 214, distance: 214.5
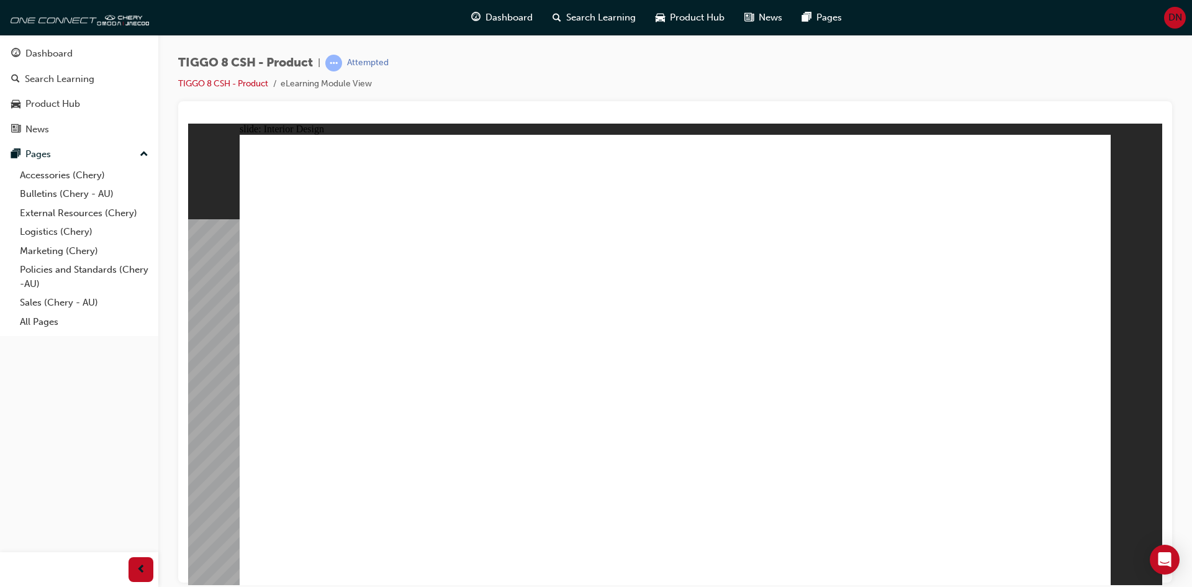
drag, startPoint x: 825, startPoint y: 333, endPoint x: 805, endPoint y: 348, distance: 25.7
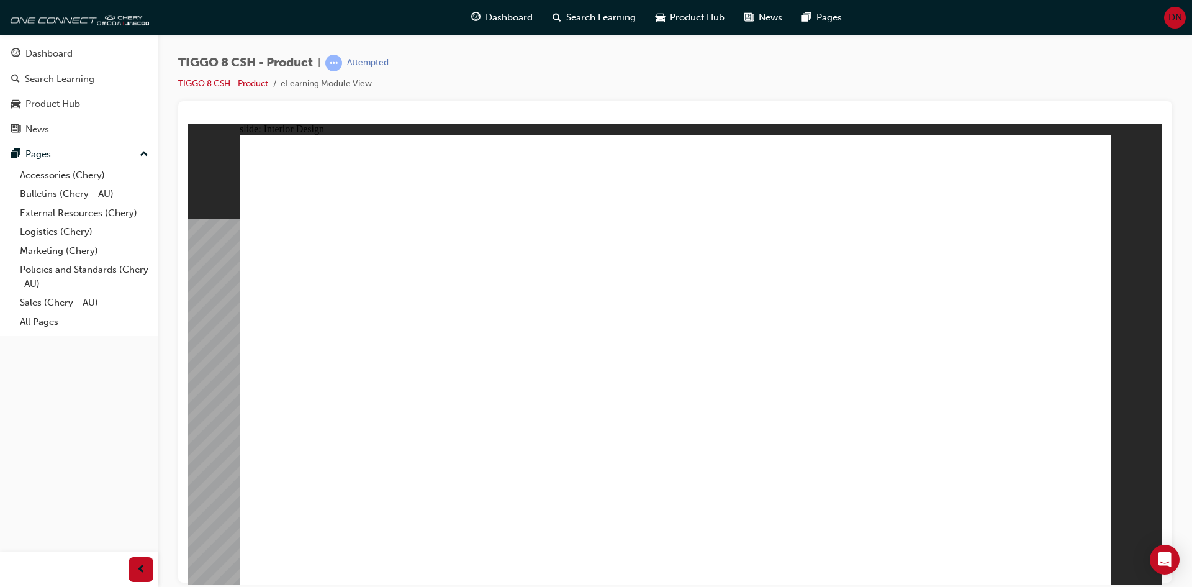
drag, startPoint x: 765, startPoint y: 366, endPoint x: 776, endPoint y: 373, distance: 12.8
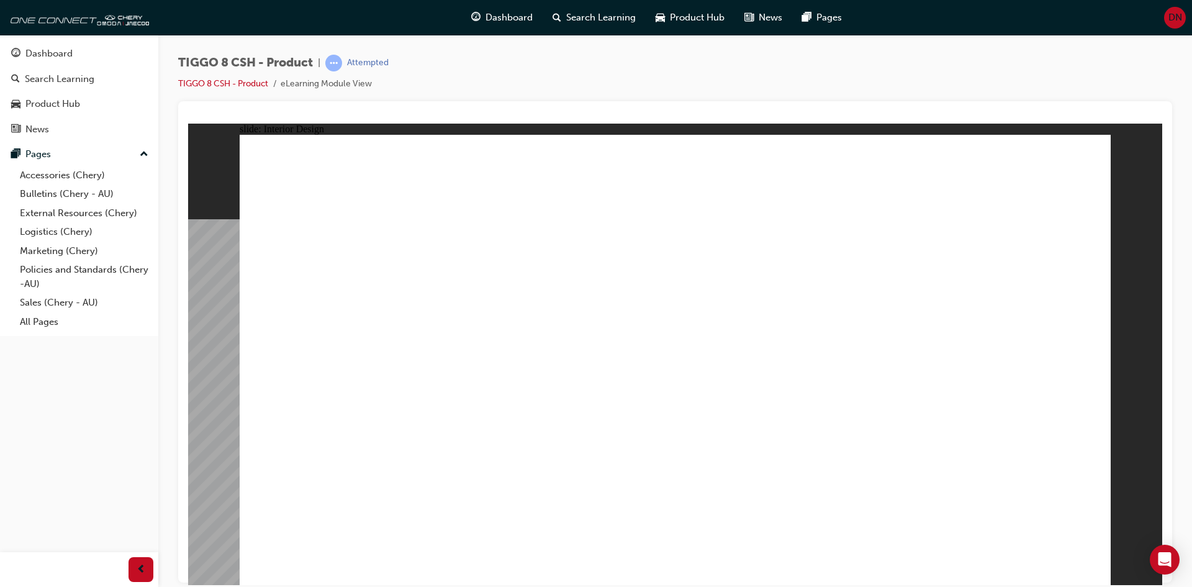
drag, startPoint x: 706, startPoint y: 343, endPoint x: 660, endPoint y: 372, distance: 54.4
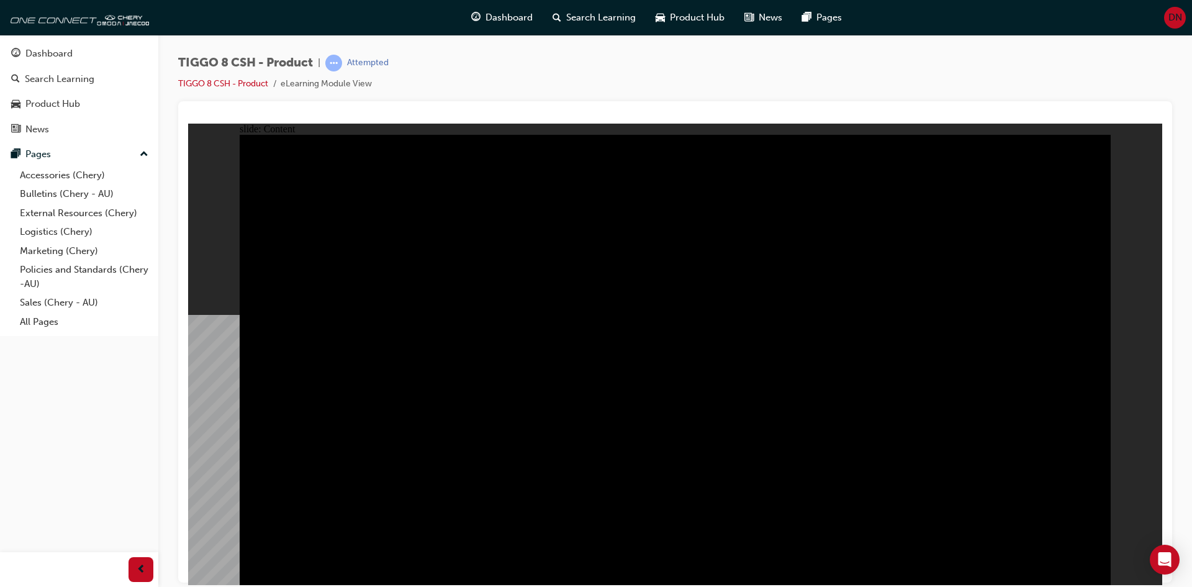
drag, startPoint x: 802, startPoint y: 499, endPoint x: 678, endPoint y: 484, distance: 124.4
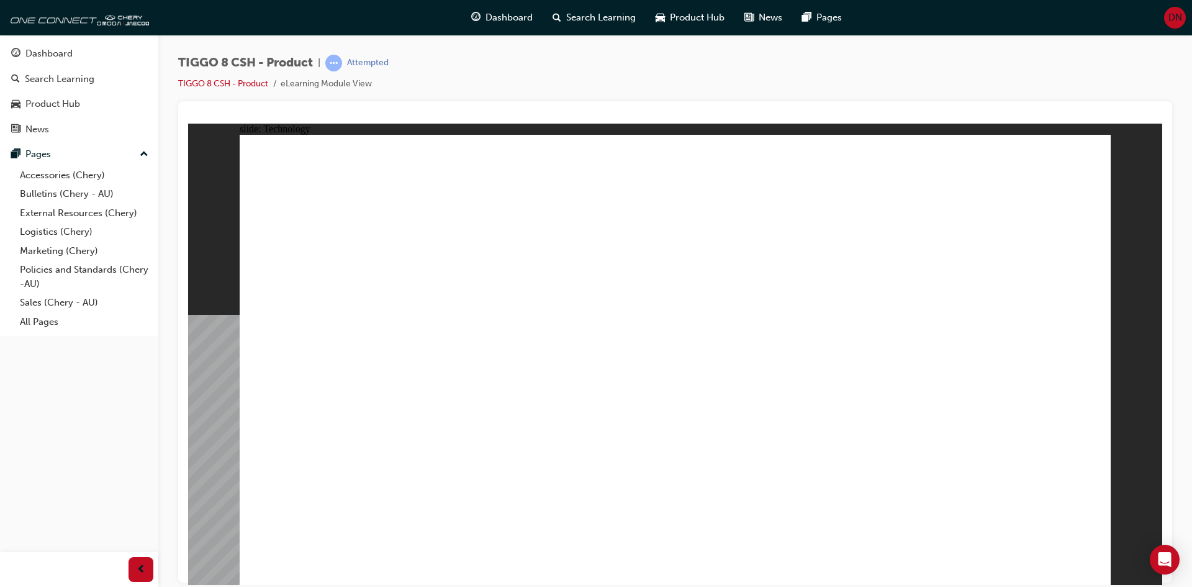
drag, startPoint x: 306, startPoint y: 443, endPoint x: 285, endPoint y: 404, distance: 43.9
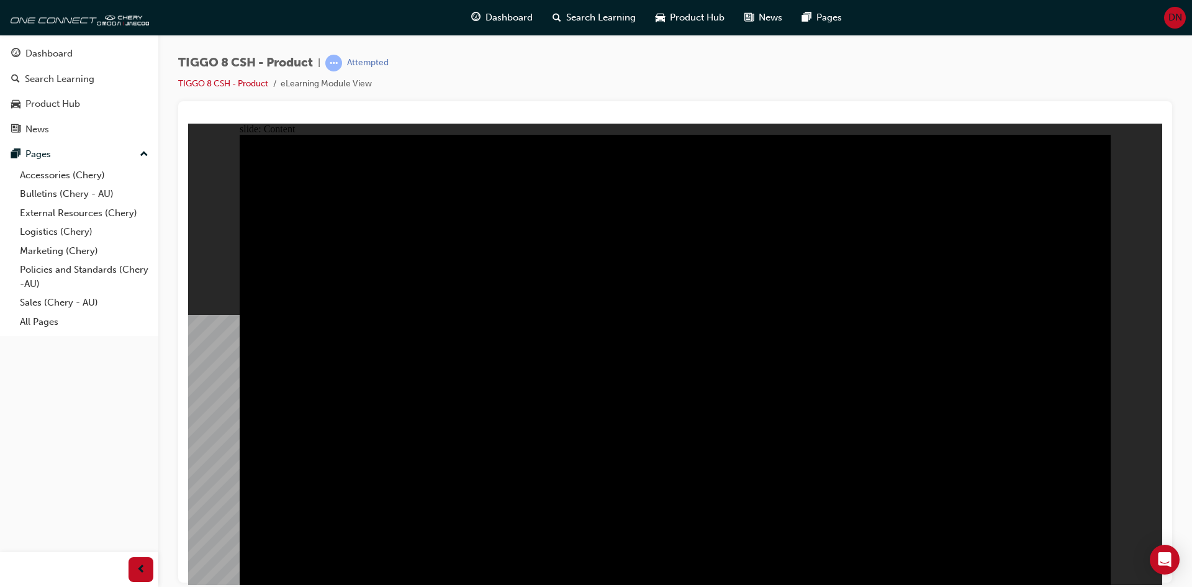
drag, startPoint x: 1017, startPoint y: 443, endPoint x: 1058, endPoint y: 558, distance: 121.6
drag, startPoint x: 442, startPoint y: 483, endPoint x: 424, endPoint y: 471, distance: 21.0
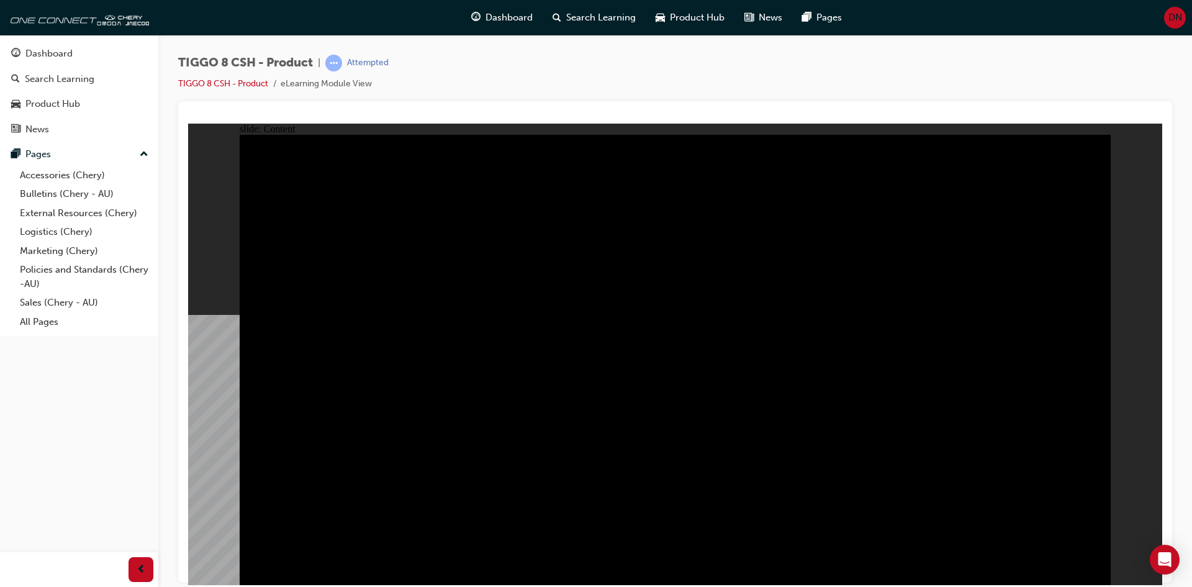
drag, startPoint x: 350, startPoint y: 396, endPoint x: 375, endPoint y: 330, distance: 70.4
drag, startPoint x: 475, startPoint y: 238, endPoint x: 488, endPoint y: 235, distance: 12.8
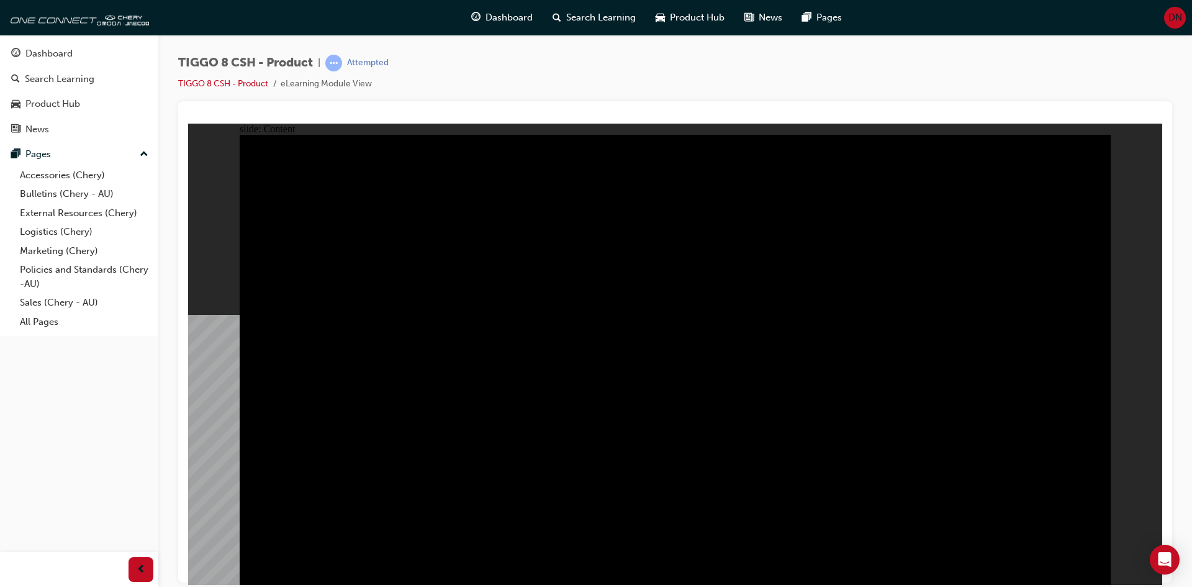
drag, startPoint x: 415, startPoint y: 252, endPoint x: 421, endPoint y: 253, distance: 6.2
drag, startPoint x: 745, startPoint y: 258, endPoint x: 715, endPoint y: 306, distance: 56.6
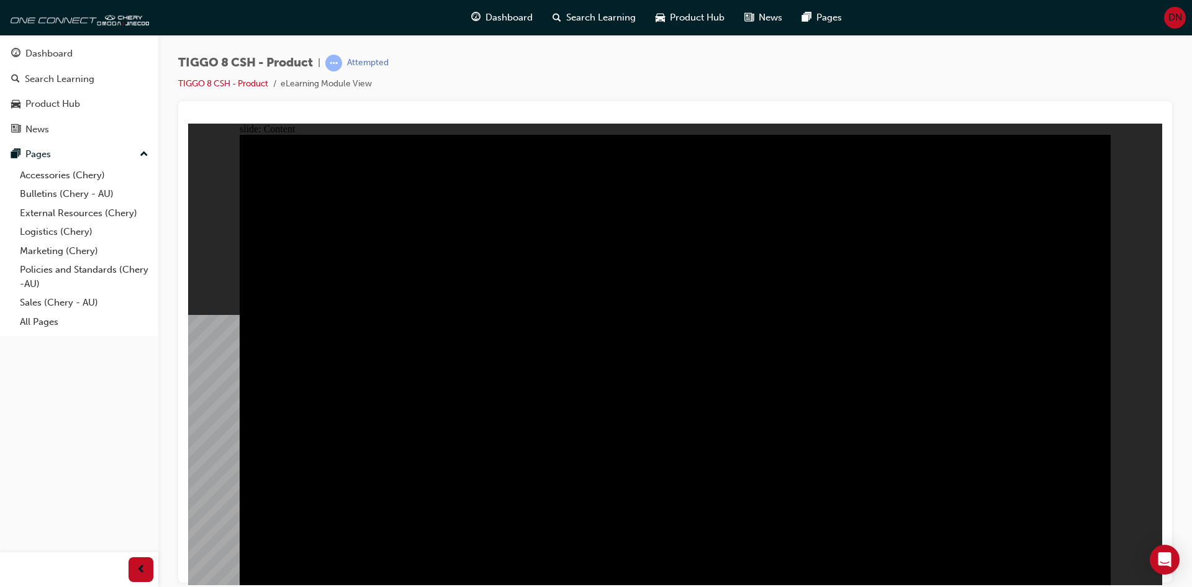
drag, startPoint x: 502, startPoint y: 337, endPoint x: 650, endPoint y: 357, distance: 148.5
drag, startPoint x: 719, startPoint y: 377, endPoint x: 761, endPoint y: 434, distance: 71.4
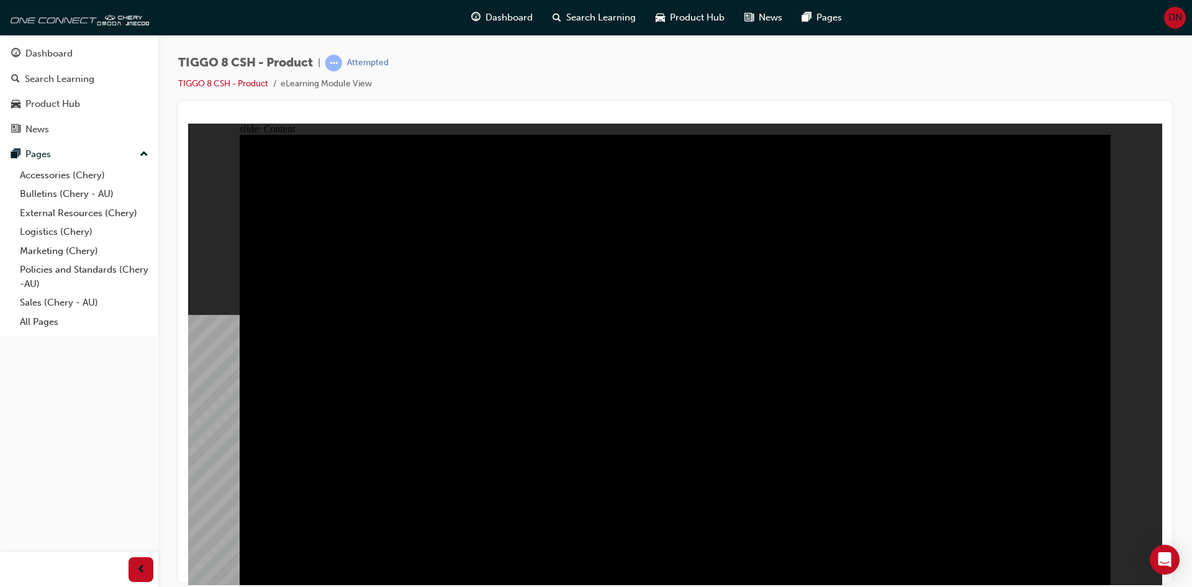
drag, startPoint x: 761, startPoint y: 434, endPoint x: 840, endPoint y: 429, distance: 78.4
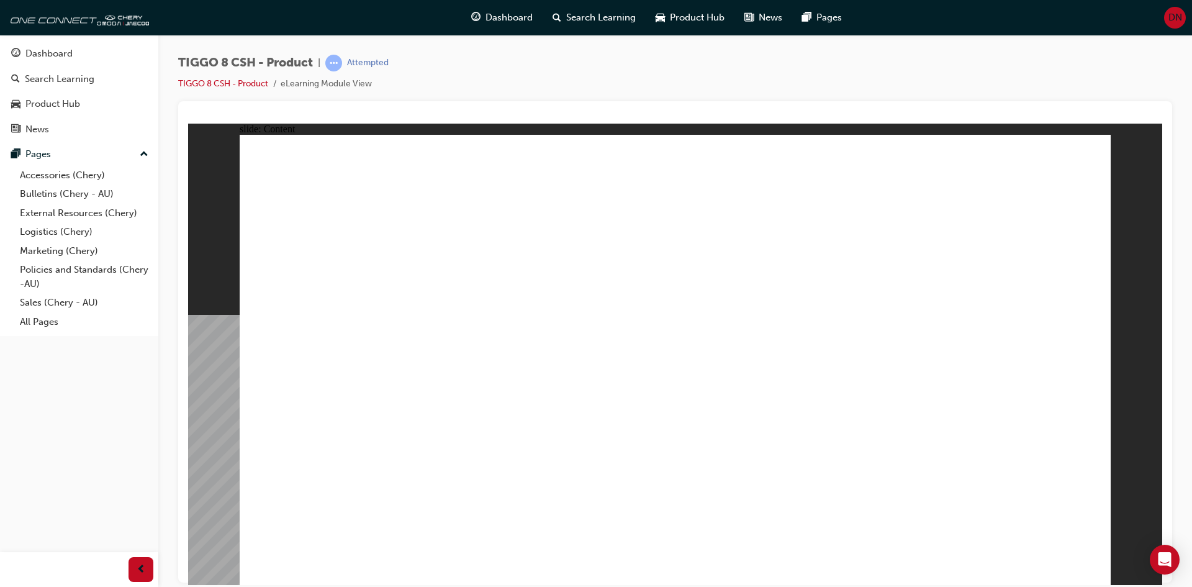
drag, startPoint x: 709, startPoint y: 490, endPoint x: 755, endPoint y: 461, distance: 54.4
drag, startPoint x: 824, startPoint y: 409, endPoint x: 970, endPoint y: 362, distance: 153.4
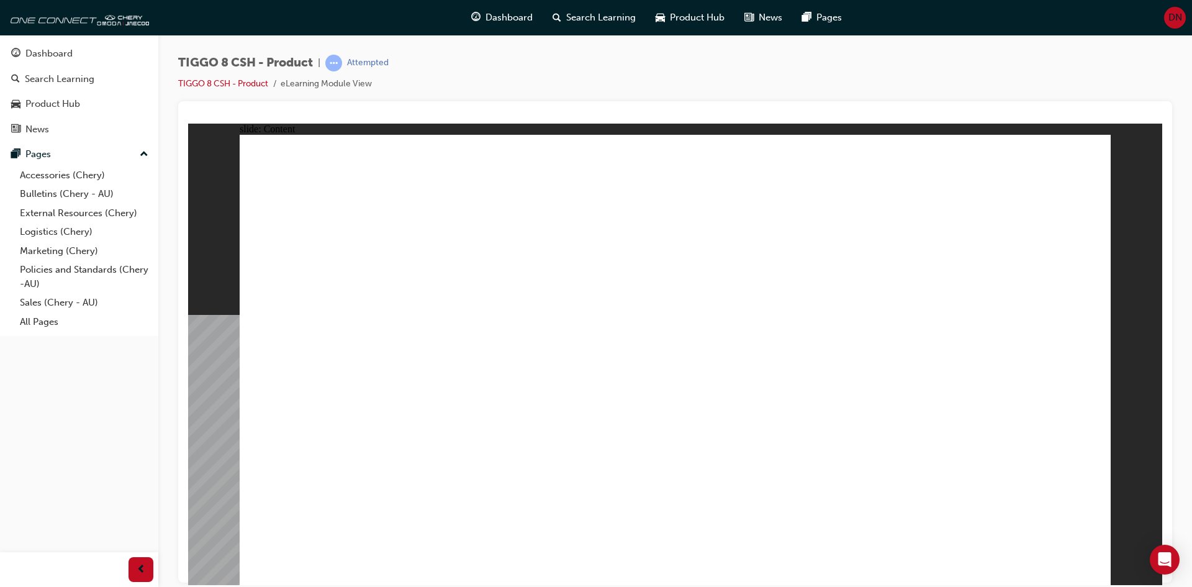
drag, startPoint x: 979, startPoint y: 360, endPoint x: 974, endPoint y: 353, distance: 9.0
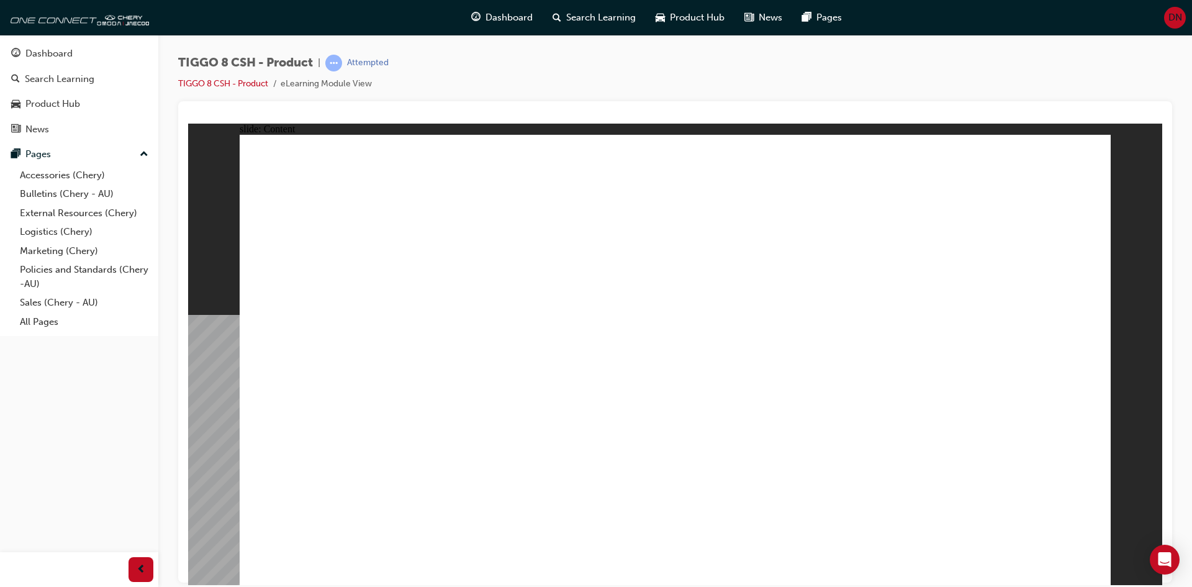
drag, startPoint x: 947, startPoint y: 166, endPoint x: 954, endPoint y: 166, distance: 7.5
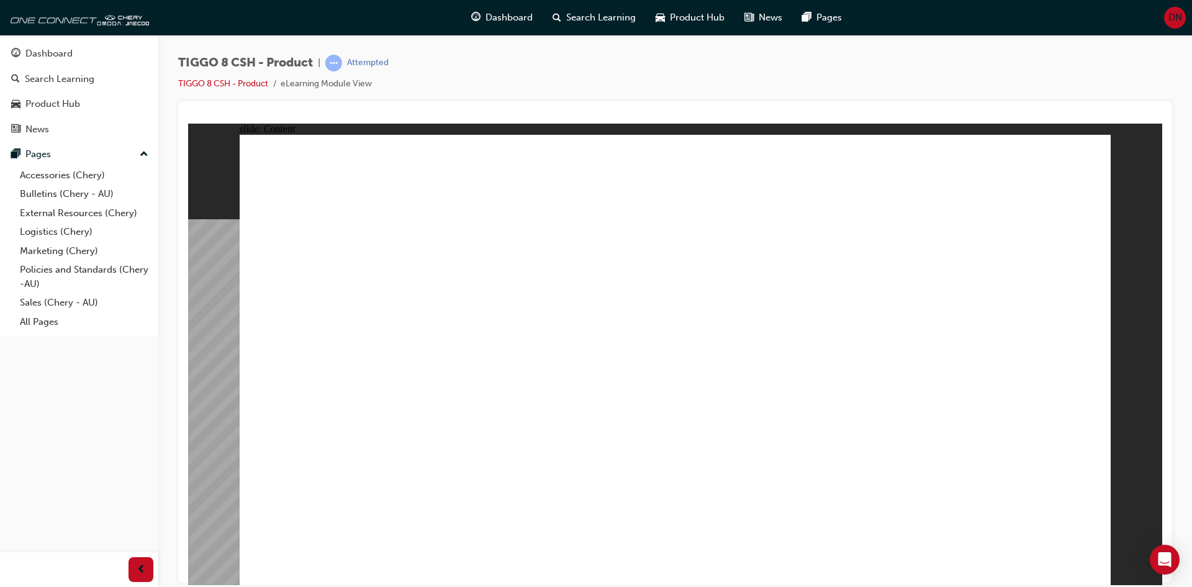
drag, startPoint x: 613, startPoint y: 478, endPoint x: 630, endPoint y: 477, distance: 16.8
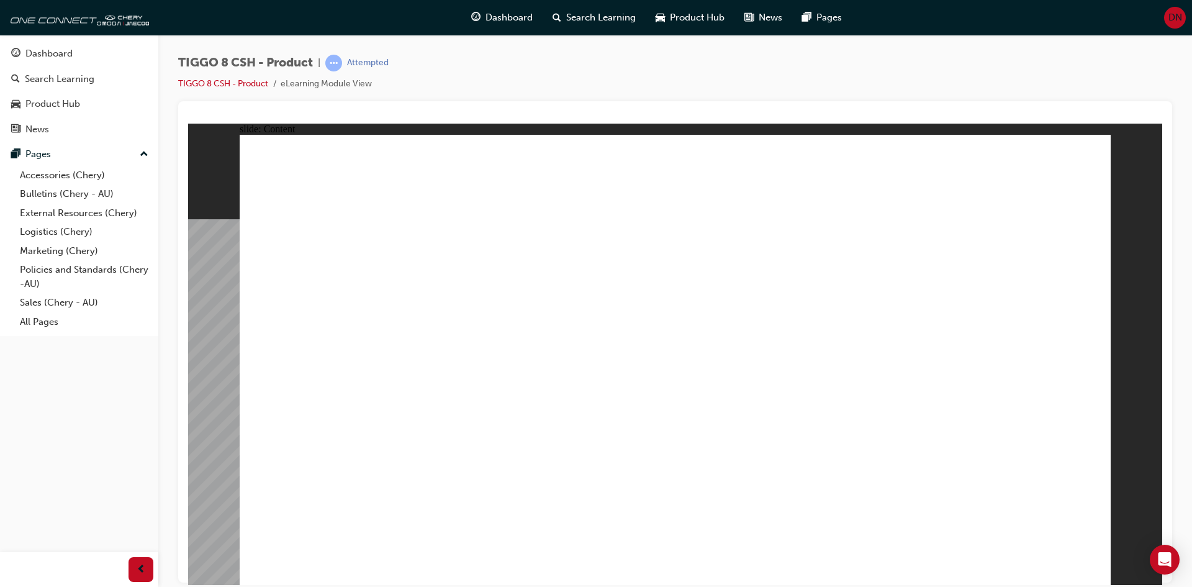
drag, startPoint x: 296, startPoint y: 366, endPoint x: 311, endPoint y: 425, distance: 60.9
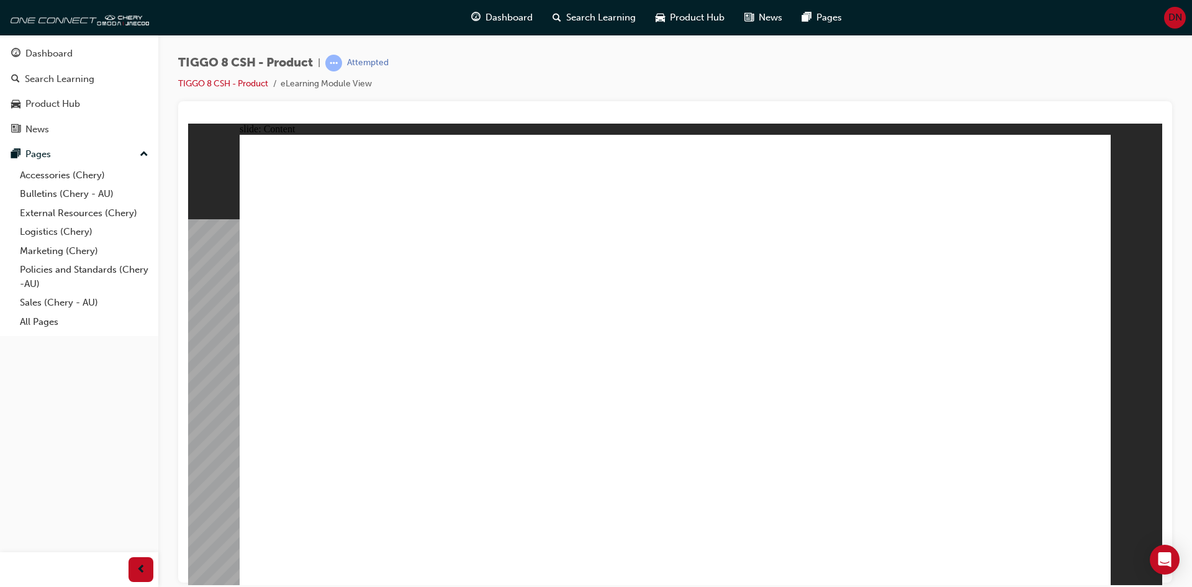
drag, startPoint x: 882, startPoint y: 389, endPoint x: 1004, endPoint y: 378, distance: 122.9
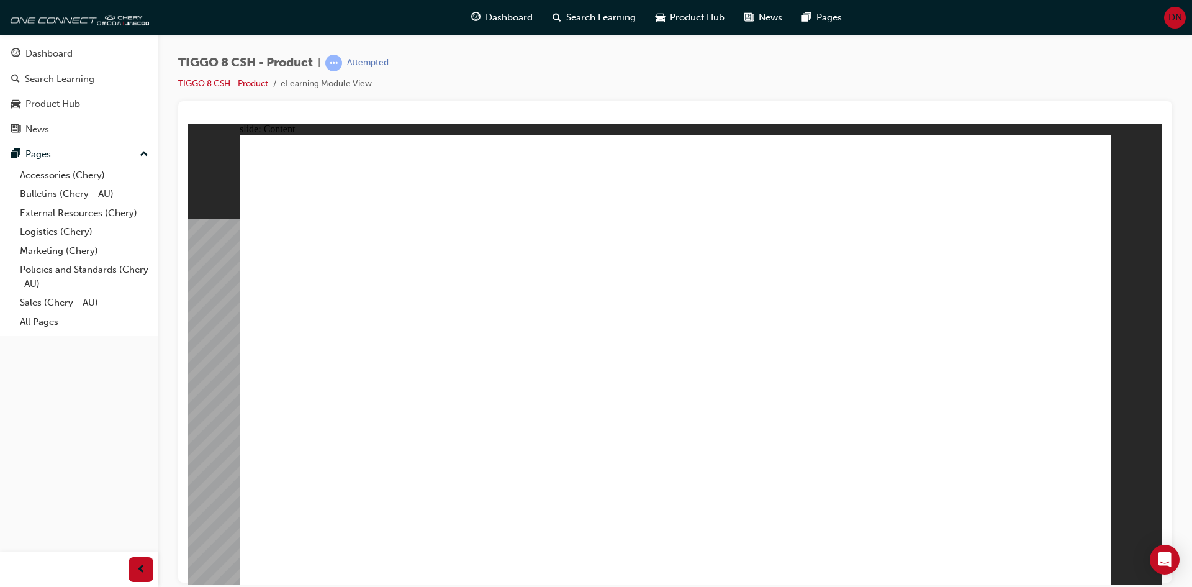
drag, startPoint x: 937, startPoint y: 209, endPoint x: 932, endPoint y: 198, distance: 12.2
drag, startPoint x: 1037, startPoint y: 513, endPoint x: 1055, endPoint y: 520, distance: 19.3
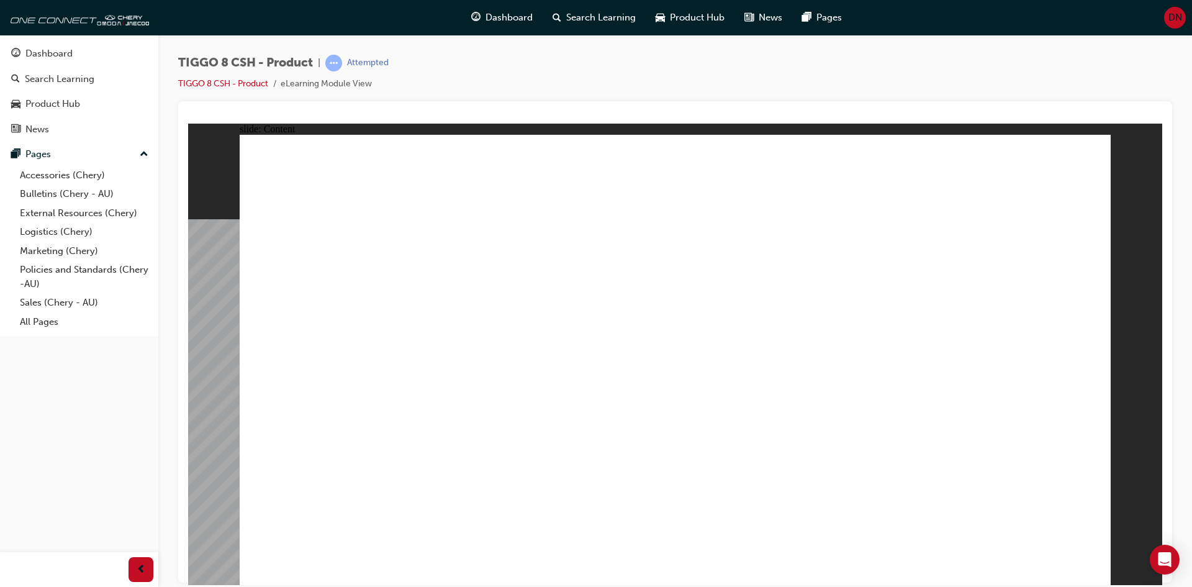
drag, startPoint x: 404, startPoint y: 227, endPoint x: 453, endPoint y: 224, distance: 49.2
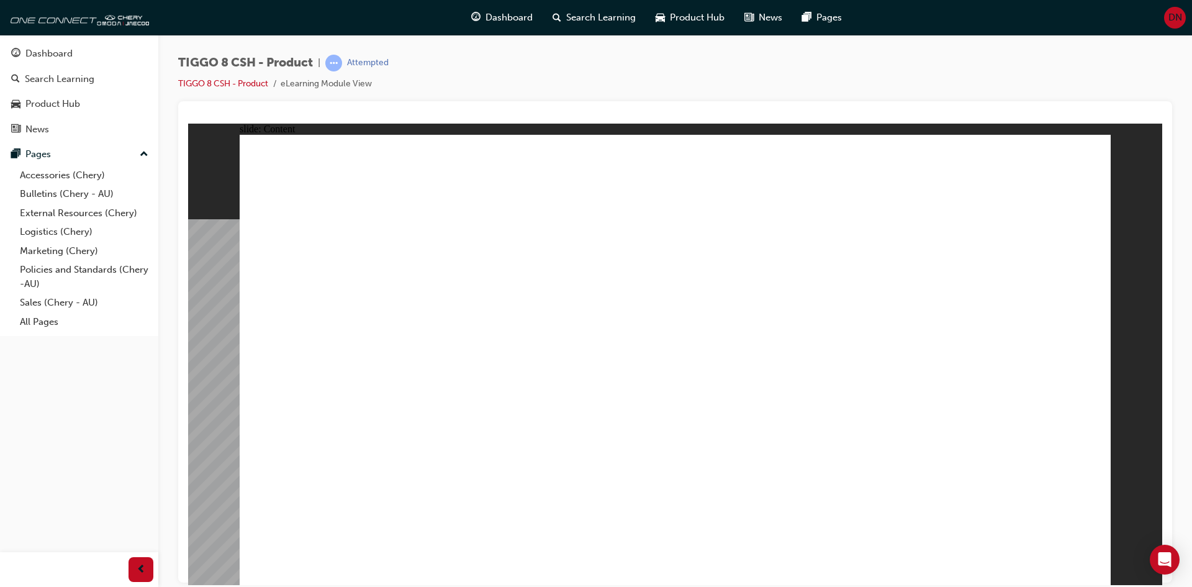
drag, startPoint x: 958, startPoint y: 498, endPoint x: 1014, endPoint y: 497, distance: 55.3
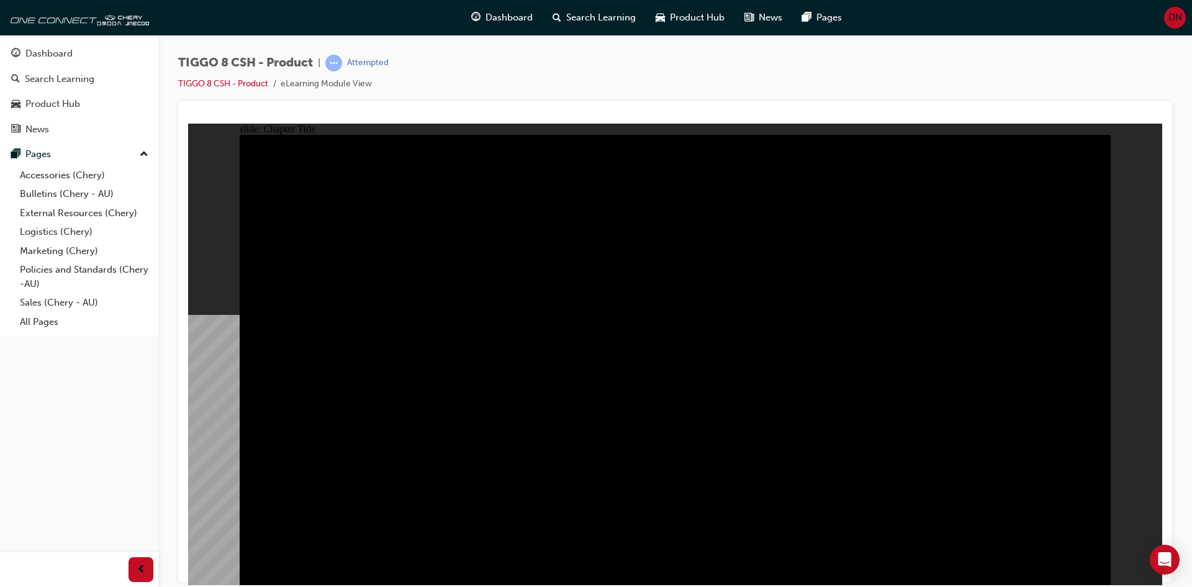
radio input "true"
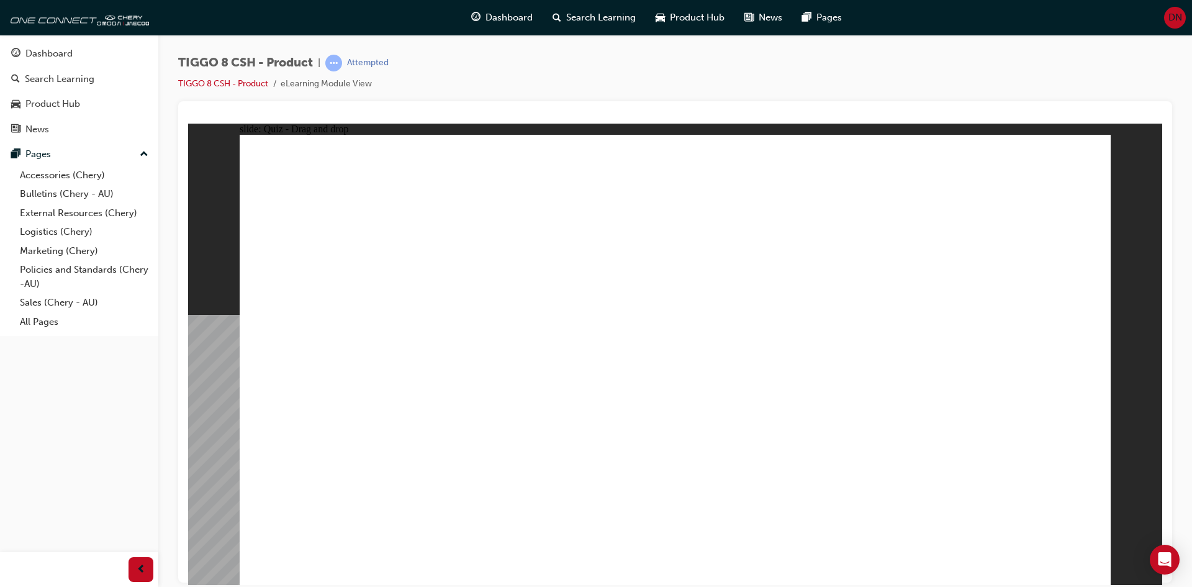
drag, startPoint x: 741, startPoint y: 288, endPoint x: 514, endPoint y: 399, distance: 252.8
drag, startPoint x: 619, startPoint y: 205, endPoint x: 812, endPoint y: 404, distance: 278.0
drag, startPoint x: 899, startPoint y: 266, endPoint x: 1016, endPoint y: 378, distance: 161.7
drag, startPoint x: 809, startPoint y: 184, endPoint x: 309, endPoint y: 379, distance: 536.7
drag, startPoint x: 385, startPoint y: 375, endPoint x: 768, endPoint y: 206, distance: 418.8
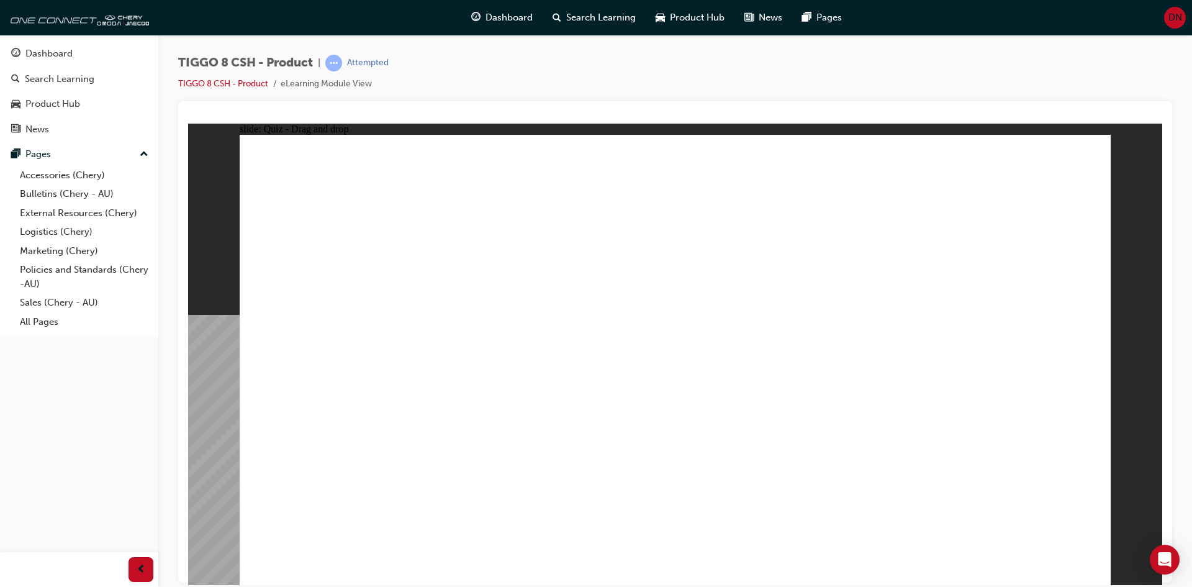
drag, startPoint x: 607, startPoint y: 275, endPoint x: 337, endPoint y: 383, distance: 290.2
drag, startPoint x: 958, startPoint y: 193, endPoint x: 286, endPoint y: 387, distance: 700.2
drag, startPoint x: 794, startPoint y: 220, endPoint x: 704, endPoint y: 381, distance: 183.5
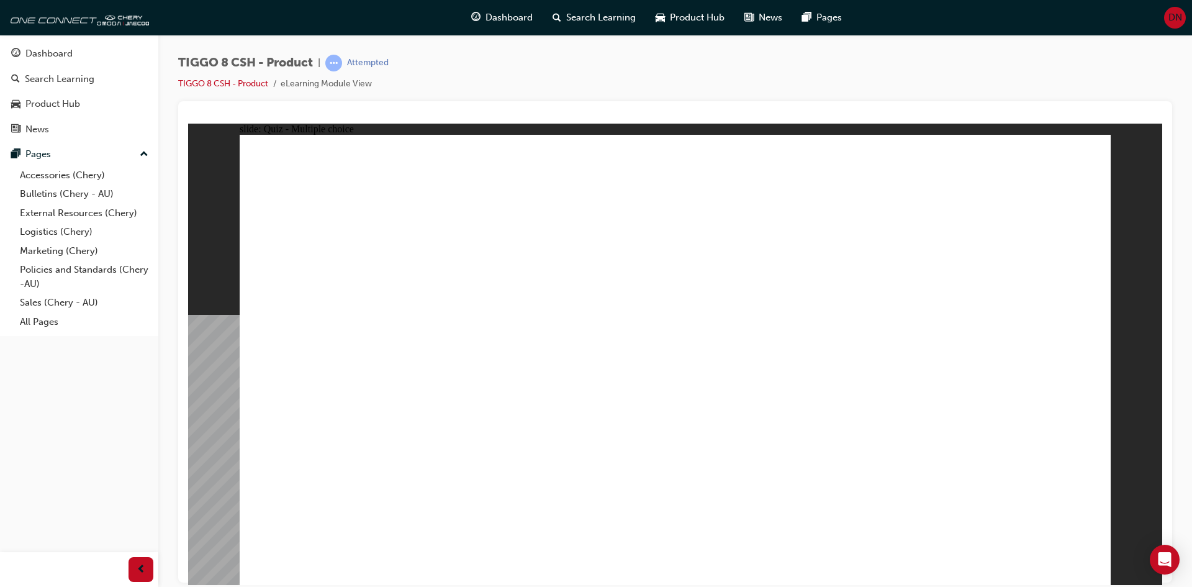
checkbox input "true"
drag, startPoint x: 853, startPoint y: 242, endPoint x: 840, endPoint y: 276, distance: 36.0
checkbox input "false"
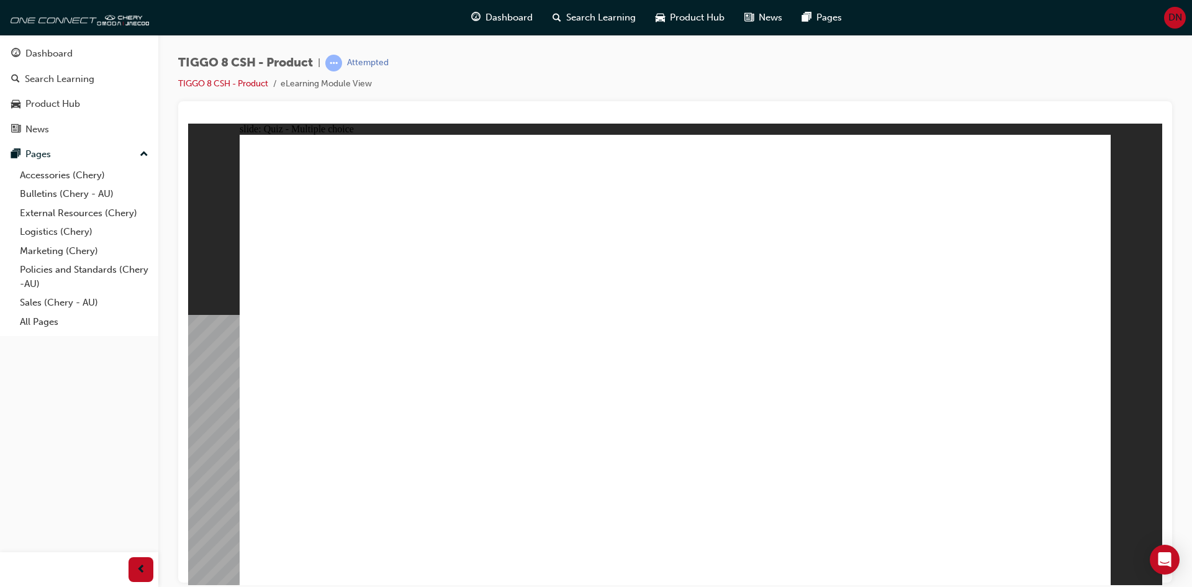
radio input "true"
drag, startPoint x: 661, startPoint y: 211, endPoint x: 796, endPoint y: 388, distance: 223.4
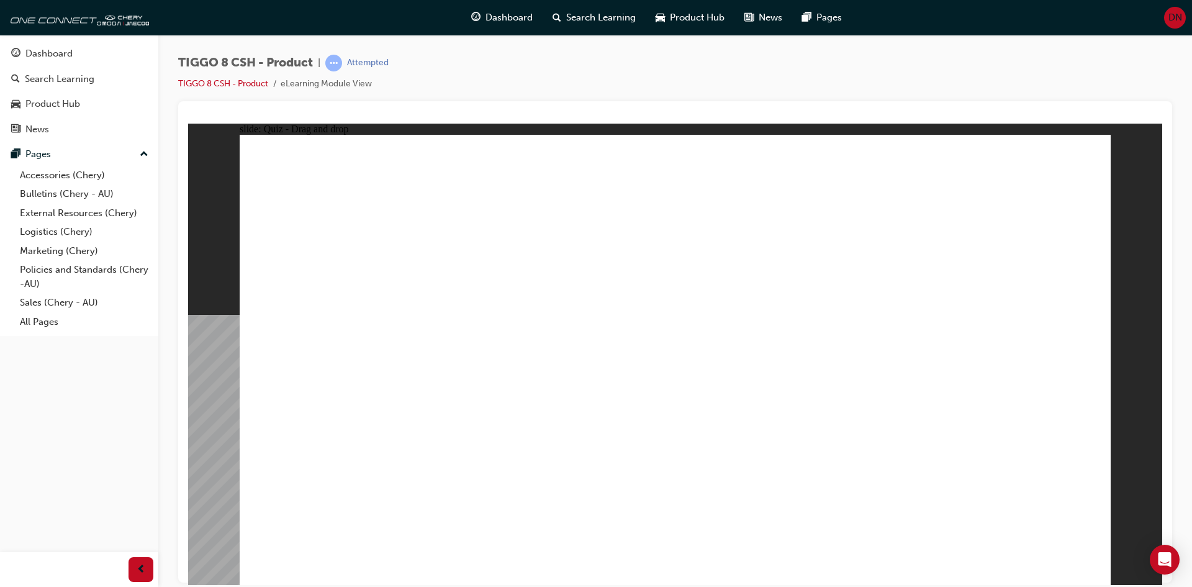
drag, startPoint x: 711, startPoint y: 230, endPoint x: 779, endPoint y: 408, distance: 190.9
drag, startPoint x: 825, startPoint y: 259, endPoint x: 817, endPoint y: 294, distance: 36.2
drag, startPoint x: 855, startPoint y: 183, endPoint x: 869, endPoint y: 335, distance: 153.4
drag, startPoint x: 865, startPoint y: 250, endPoint x: 824, endPoint y: 435, distance: 189.6
drag, startPoint x: 1001, startPoint y: 189, endPoint x: 856, endPoint y: 448, distance: 296.4
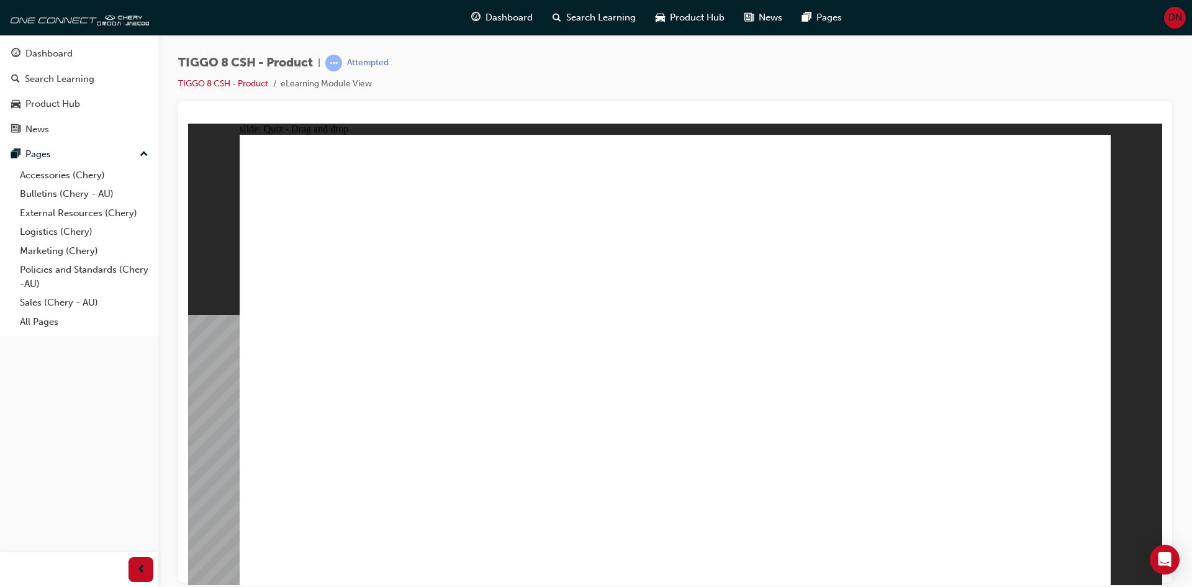
drag, startPoint x: 976, startPoint y: 240, endPoint x: 955, endPoint y: 222, distance: 28.2
drag, startPoint x: 953, startPoint y: 217, endPoint x: 894, endPoint y: 410, distance: 201.4
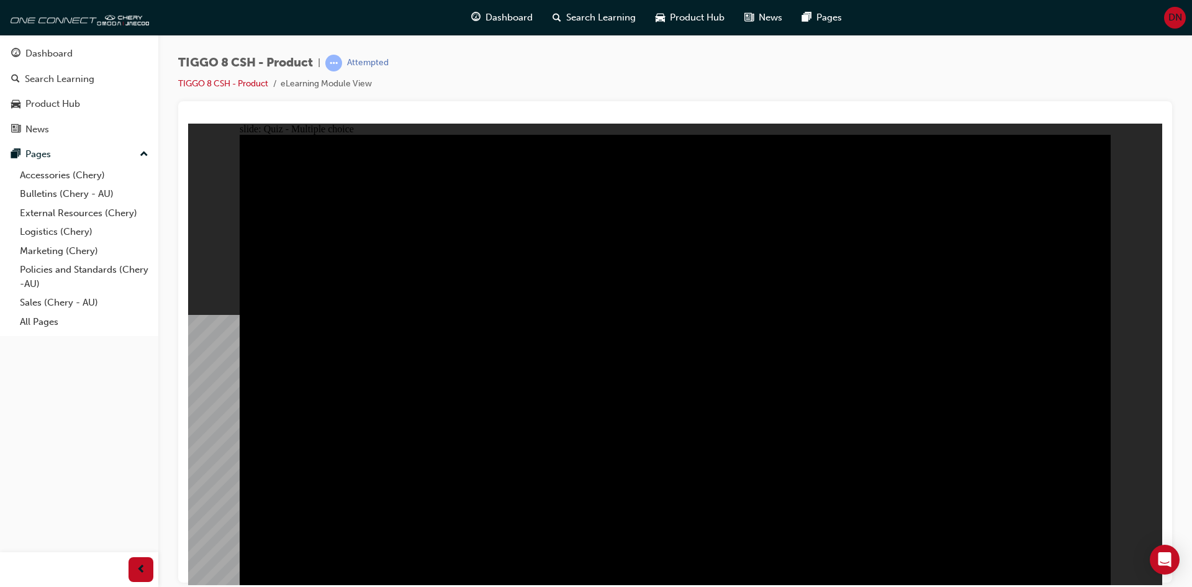
radio input "true"
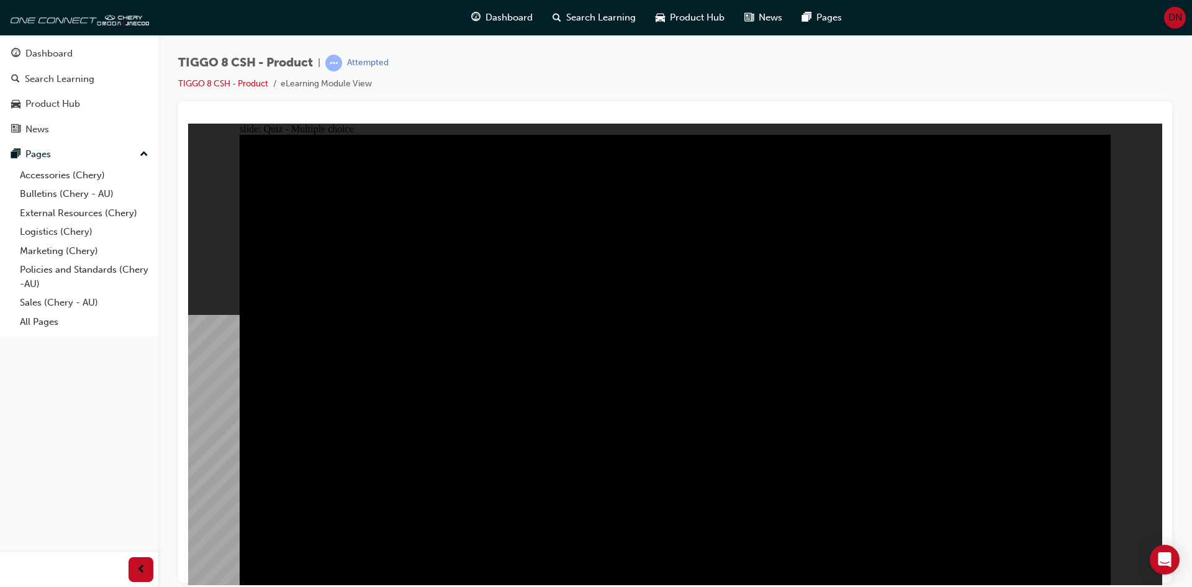
radio input "true"
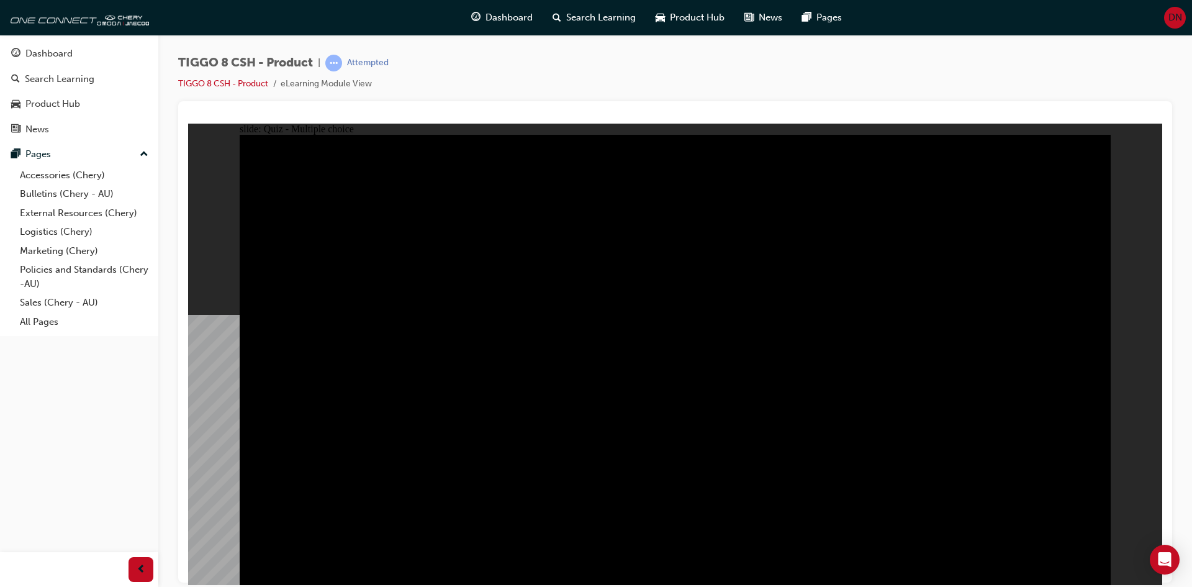
radio input "true"
checkbox input "true"
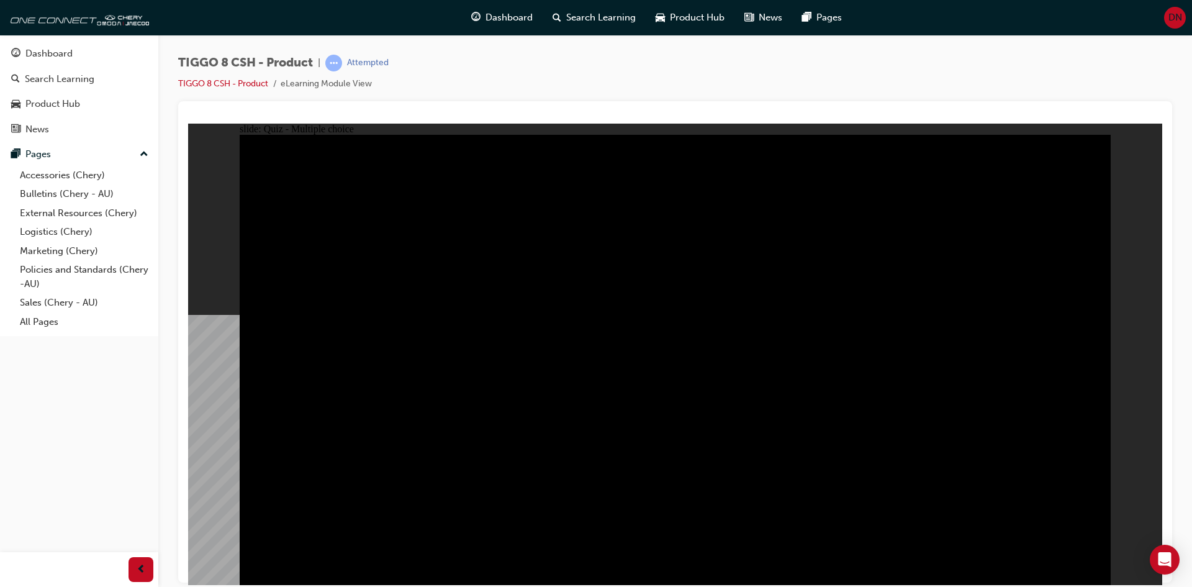
checkbox input "true"
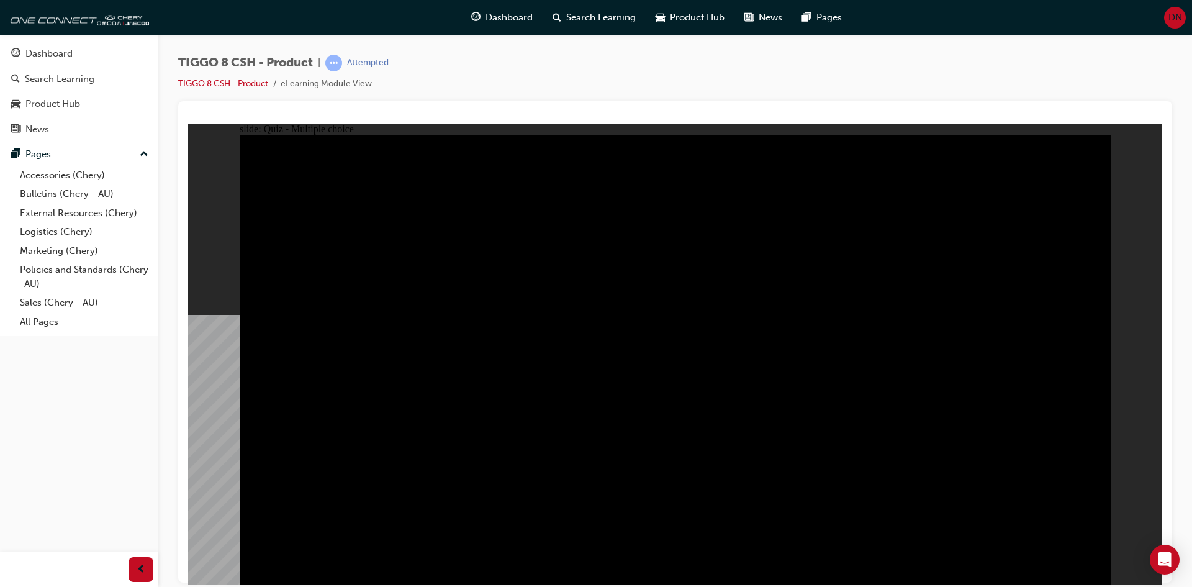
checkbox input "true"
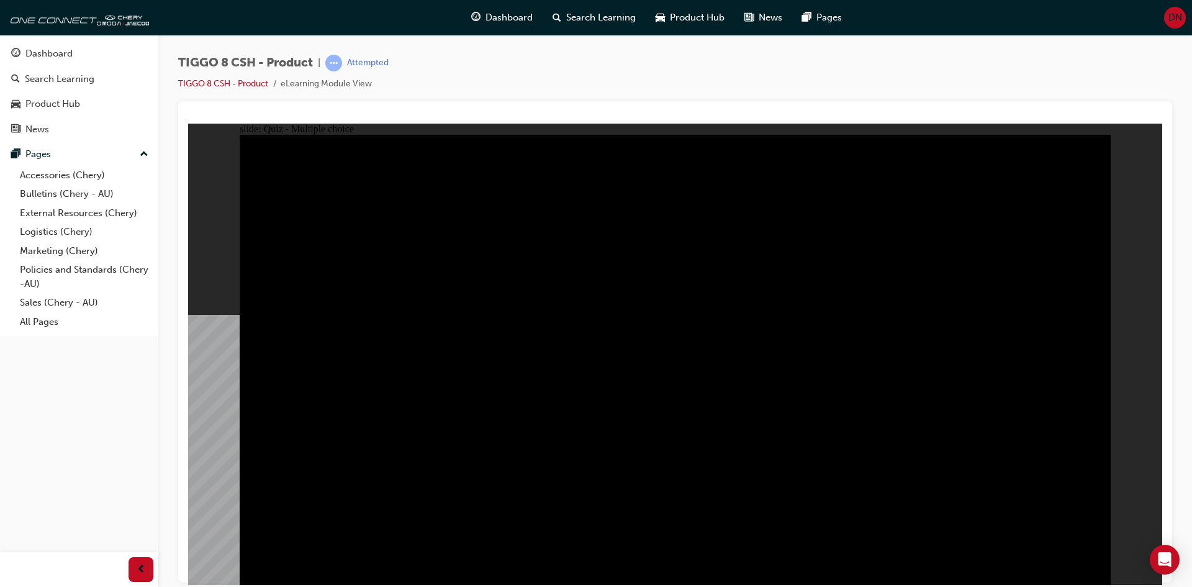
checkbox input "true"
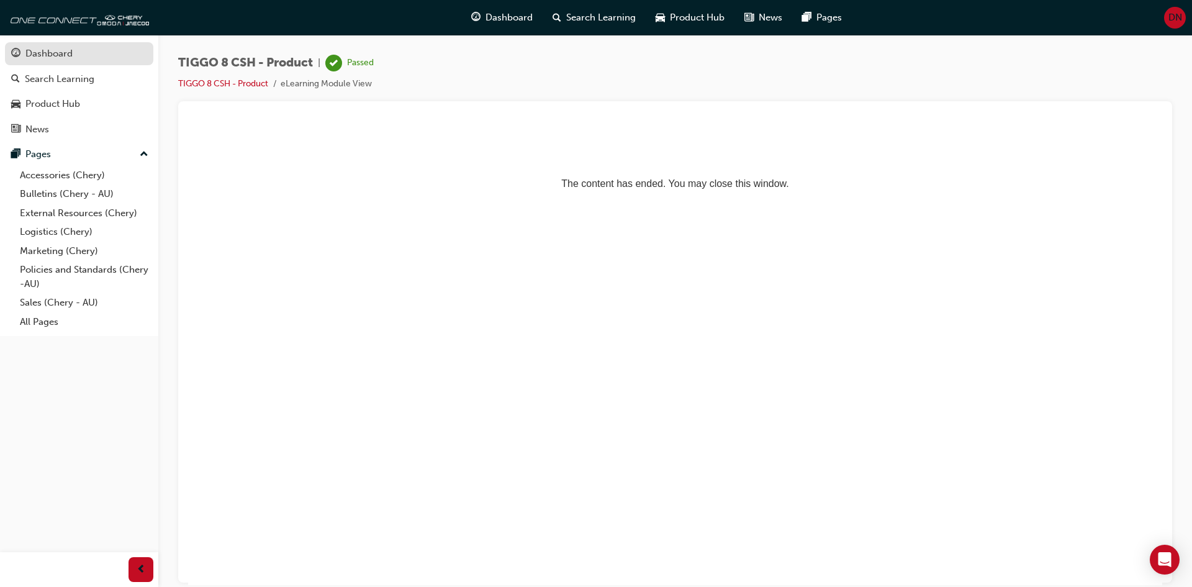
click at [65, 57] on div "Dashboard" at bounding box center [48, 54] width 47 height 14
